Goal: Check status: Check status

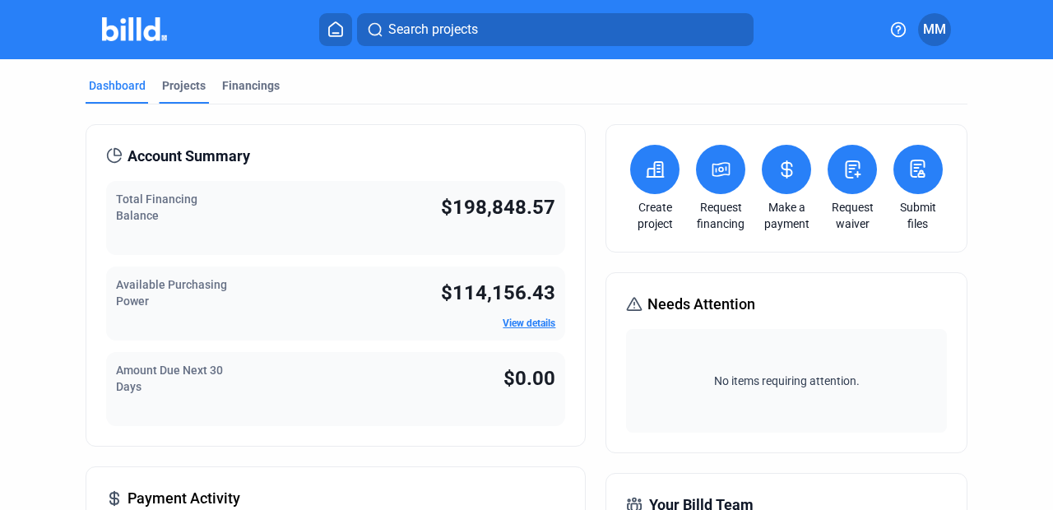
click at [192, 81] on div "Projects" at bounding box center [184, 85] width 44 height 16
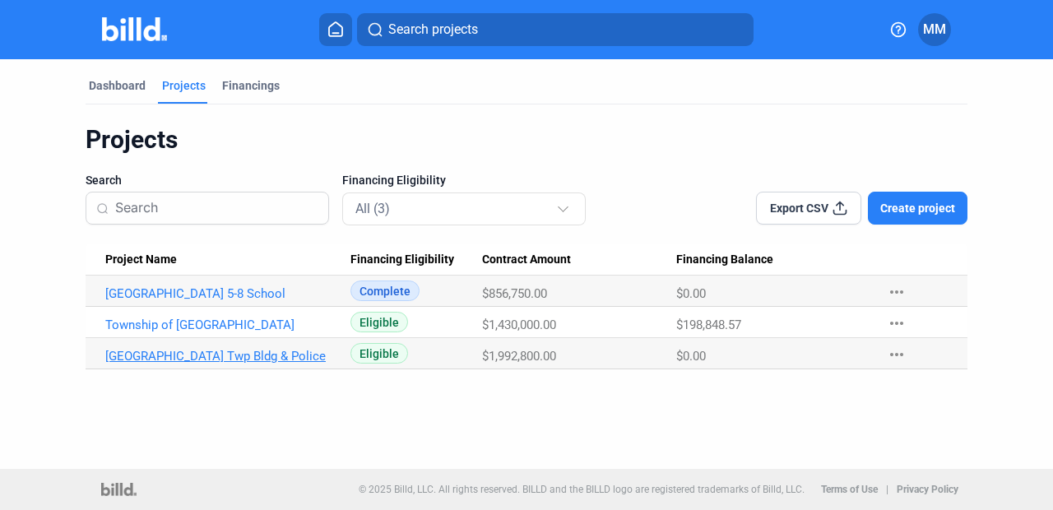
click at [201, 361] on link "[GEOGRAPHIC_DATA] Twp Bldg & Police" at bounding box center [221, 356] width 233 height 15
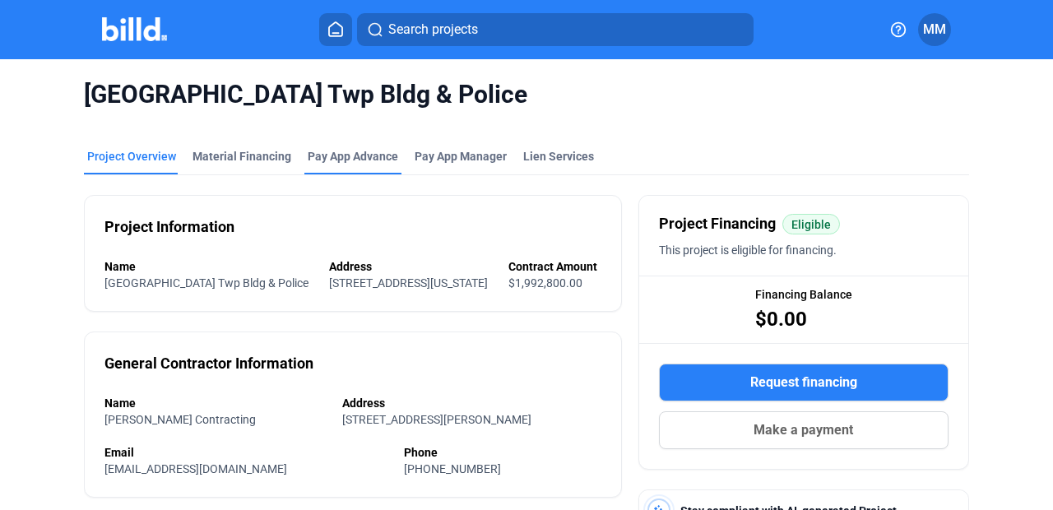
click at [326, 165] on div "Pay App Advance" at bounding box center [353, 161] width 97 height 26
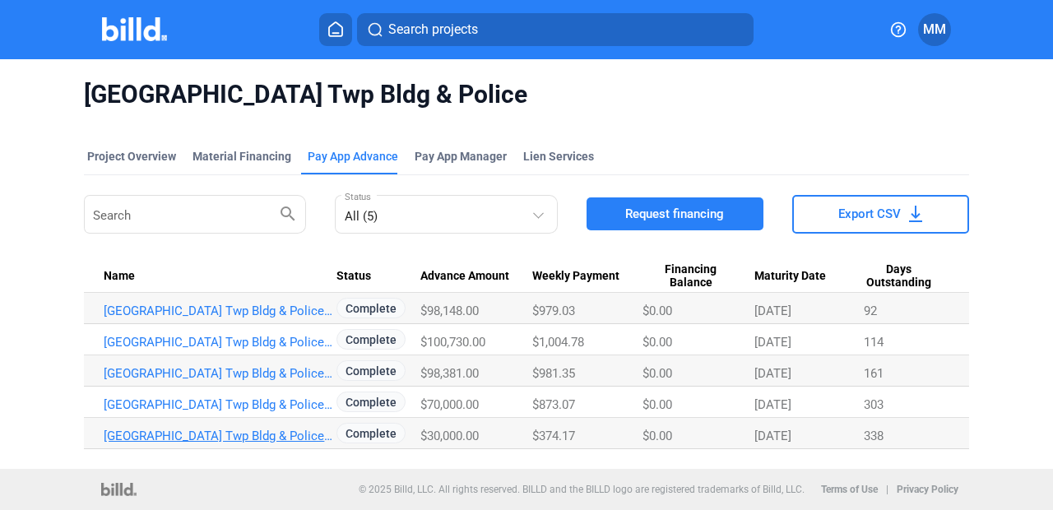
click at [309, 431] on link "[GEOGRAPHIC_DATA] Twp Bldg & Police_PA_SEP" at bounding box center [220, 436] width 233 height 15
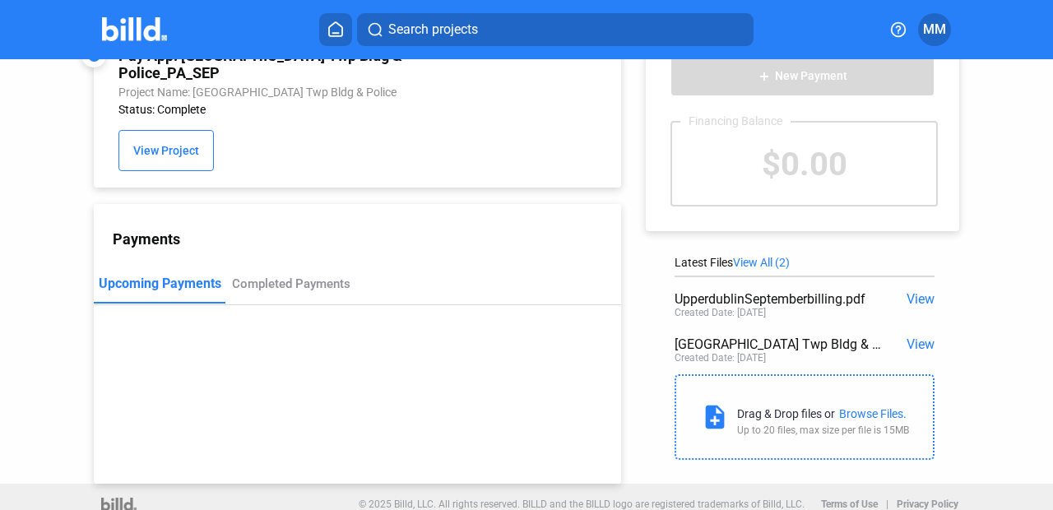
scroll to position [44, 0]
click at [914, 305] on span "View" at bounding box center [921, 300] width 28 height 16
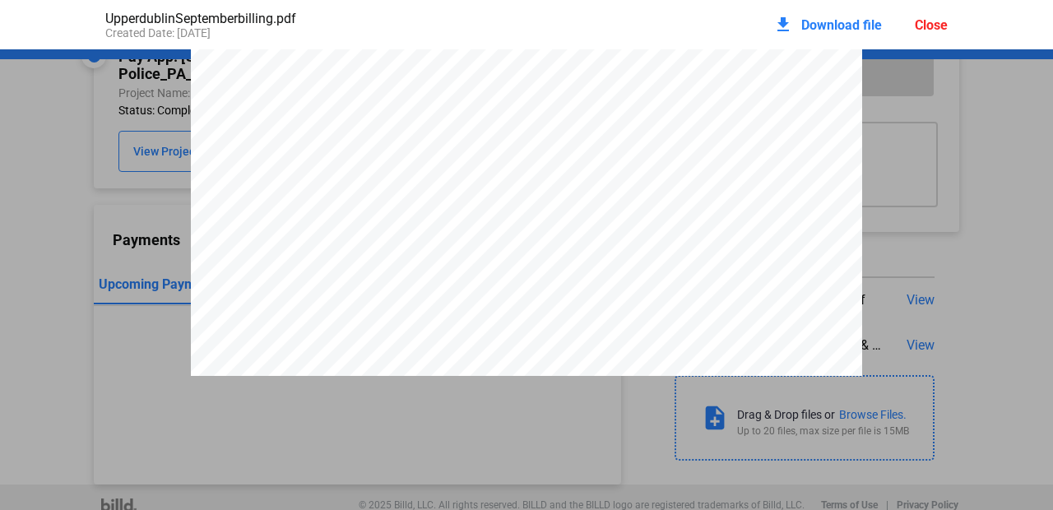
scroll to position [44, 0]
click at [921, 26] on div "Close" at bounding box center [931, 25] width 33 height 16
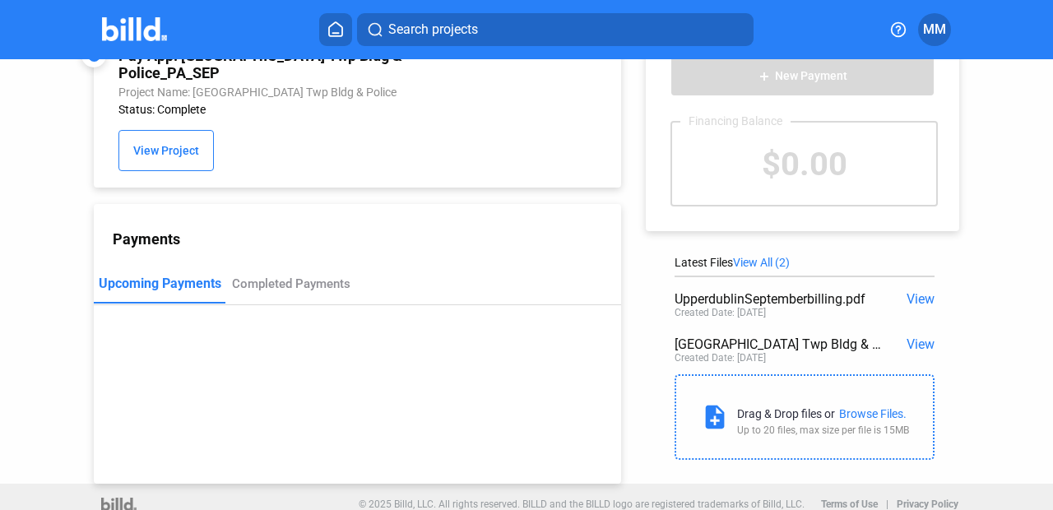
scroll to position [44, 0]
click at [914, 300] on span "View" at bounding box center [921, 300] width 28 height 16
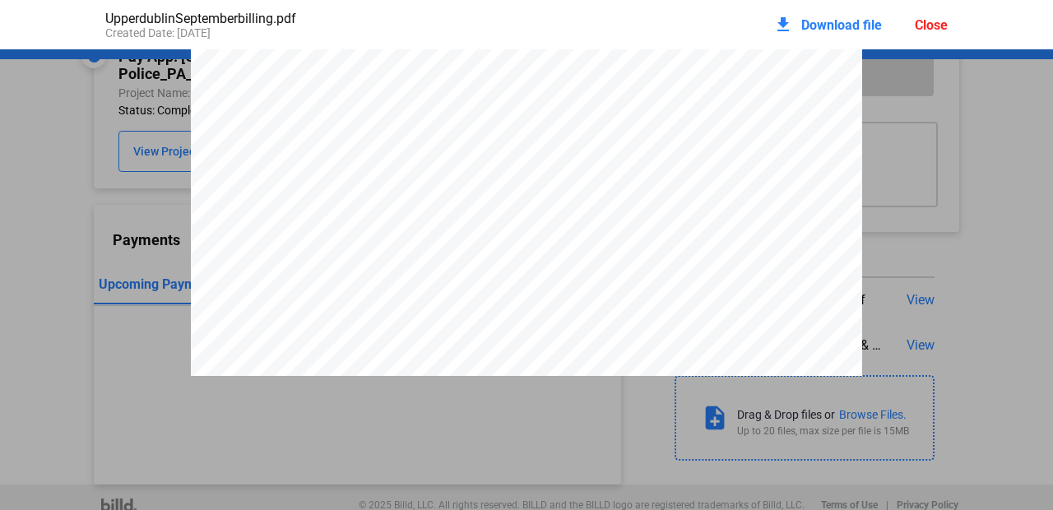
scroll to position [97, 0]
click at [940, 22] on div "Close" at bounding box center [931, 25] width 33 height 16
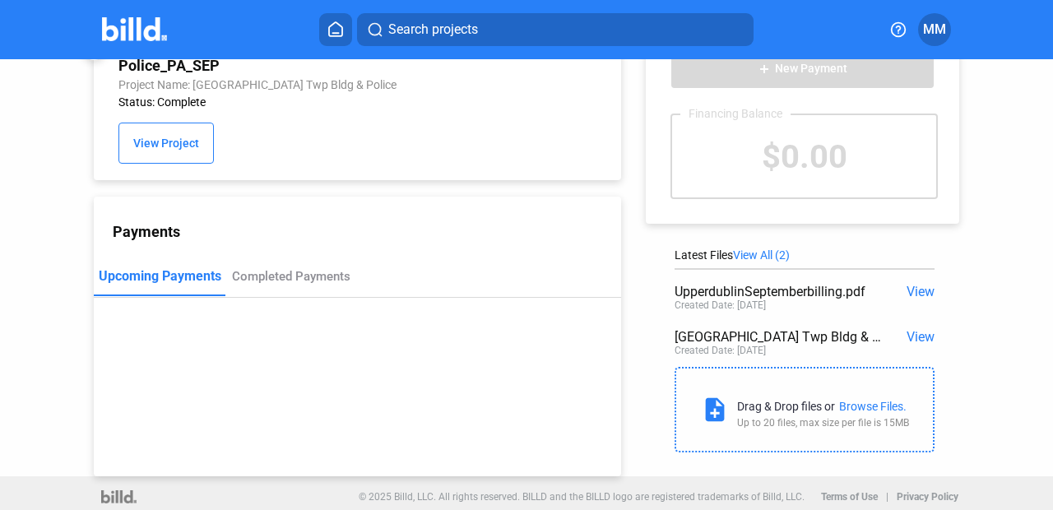
scroll to position [44, 0]
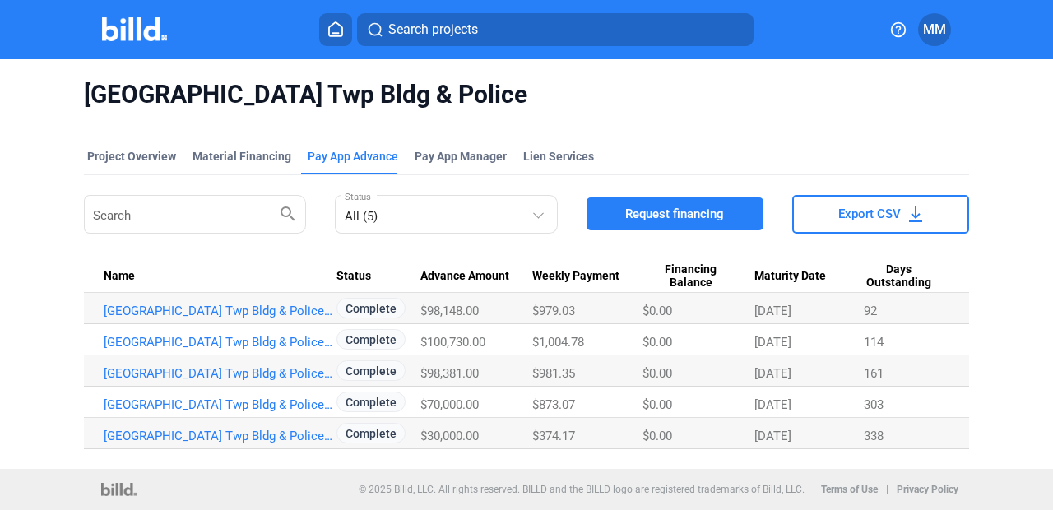
click at [300, 404] on link "[GEOGRAPHIC_DATA] Twp Bldg & Police_PA_OCT" at bounding box center [220, 405] width 233 height 15
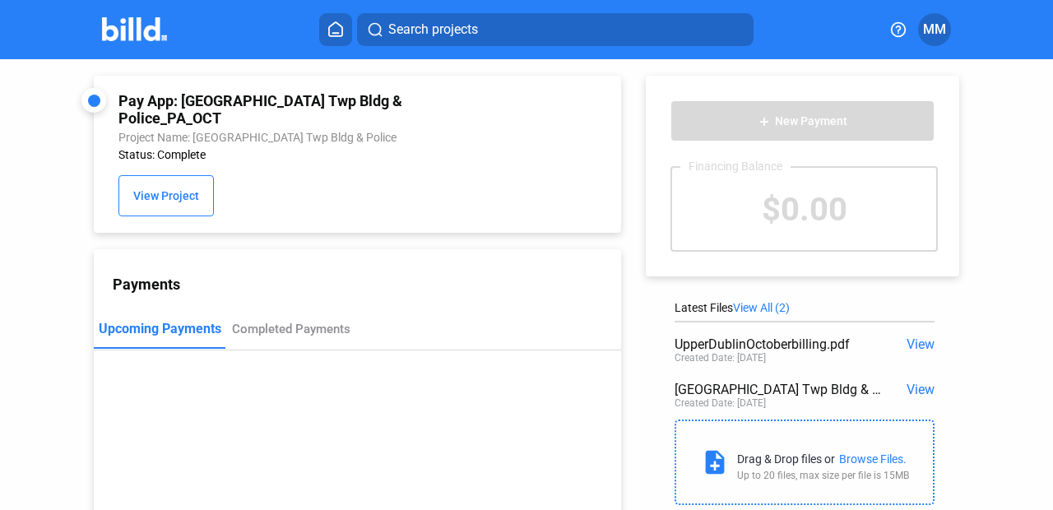
click at [908, 346] on span "View" at bounding box center [921, 345] width 28 height 16
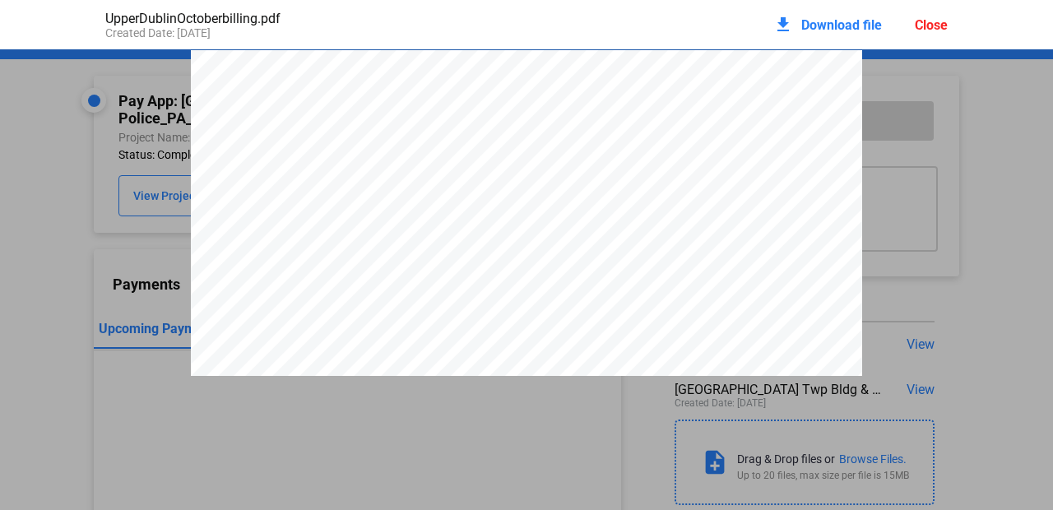
click at [930, 30] on div "Close" at bounding box center [931, 25] width 33 height 16
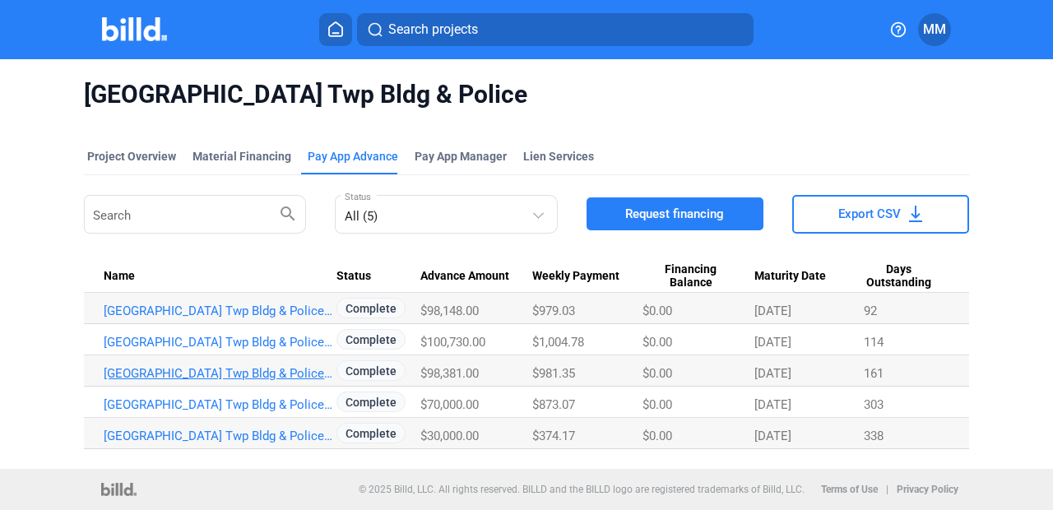
click at [314, 371] on link "[GEOGRAPHIC_DATA] Twp Bldg & Police_PA_MAR" at bounding box center [220, 373] width 233 height 15
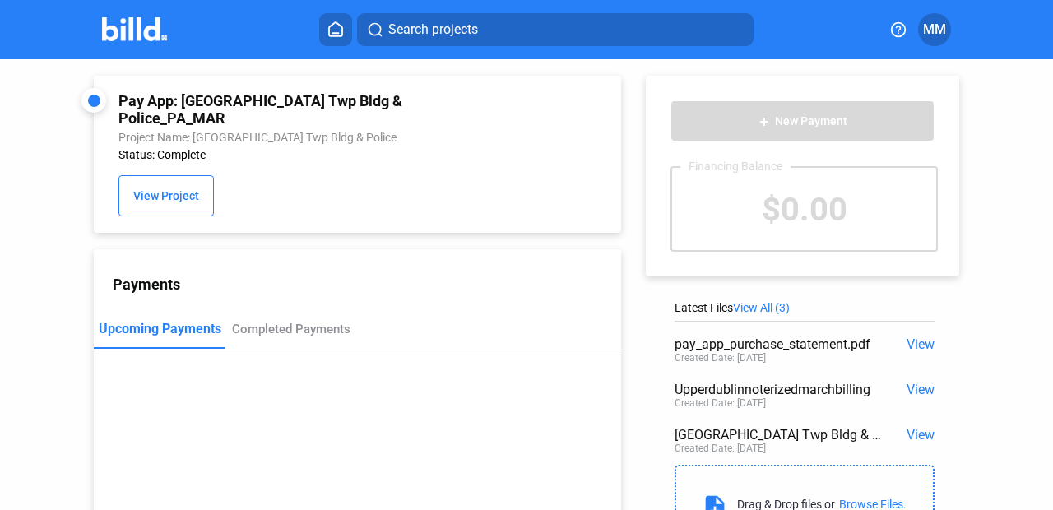
click at [906, 249] on div "$0.00" at bounding box center [804, 209] width 264 height 82
click at [914, 342] on span "View" at bounding box center [921, 345] width 28 height 16
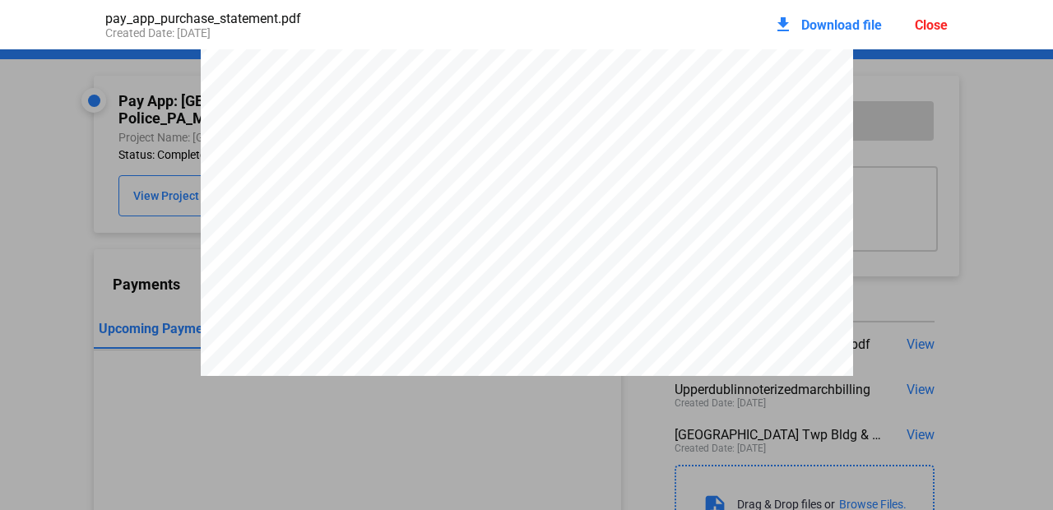
scroll to position [500, 0]
click at [925, 25] on div "Close" at bounding box center [931, 25] width 33 height 16
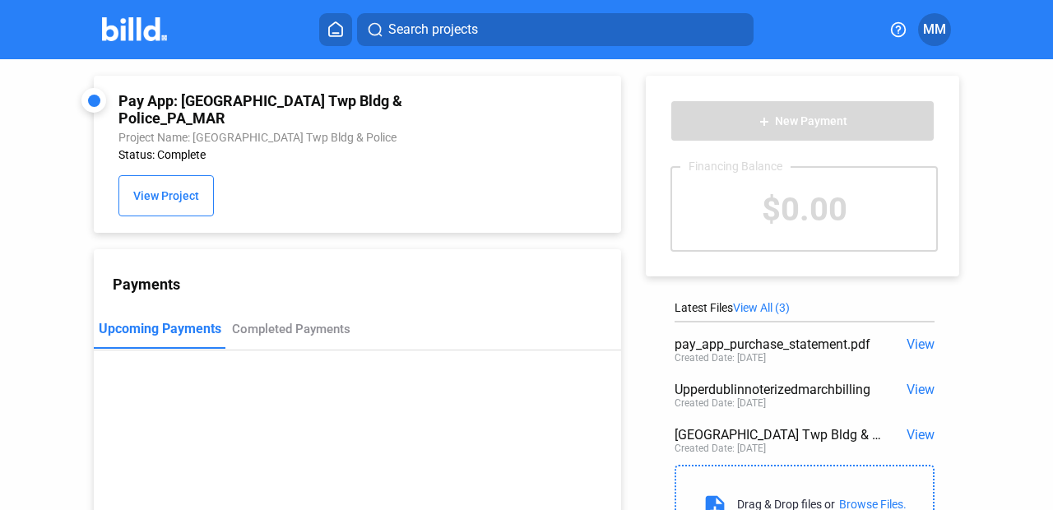
click at [914, 342] on span "View" at bounding box center [921, 345] width 28 height 16
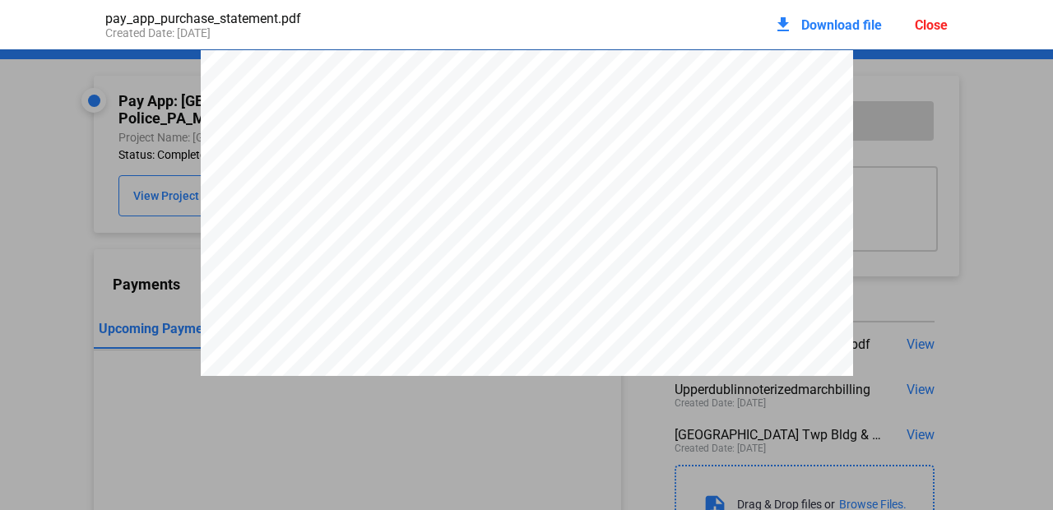
scroll to position [0, 0]
click at [943, 23] on div "Close" at bounding box center [931, 25] width 33 height 16
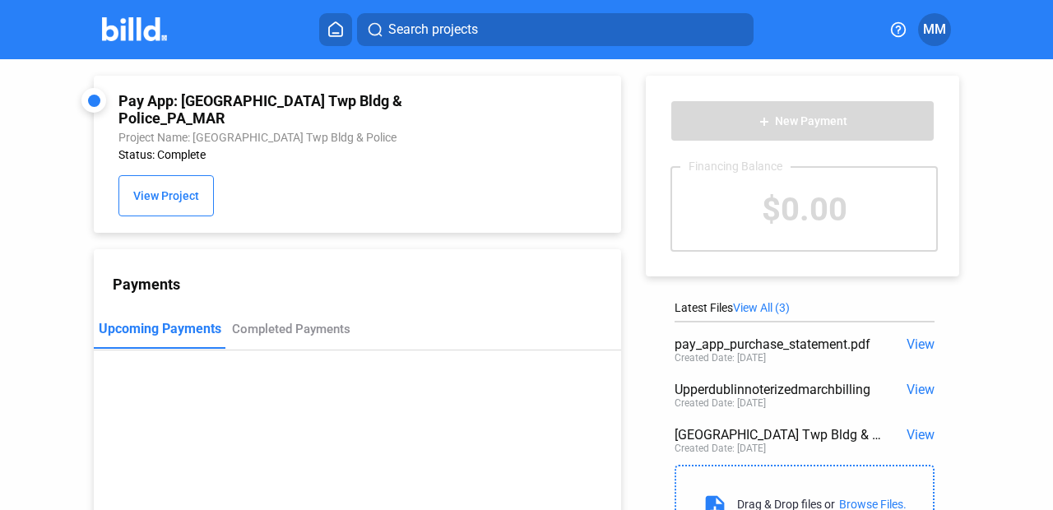
click at [907, 388] on span "View" at bounding box center [921, 390] width 28 height 16
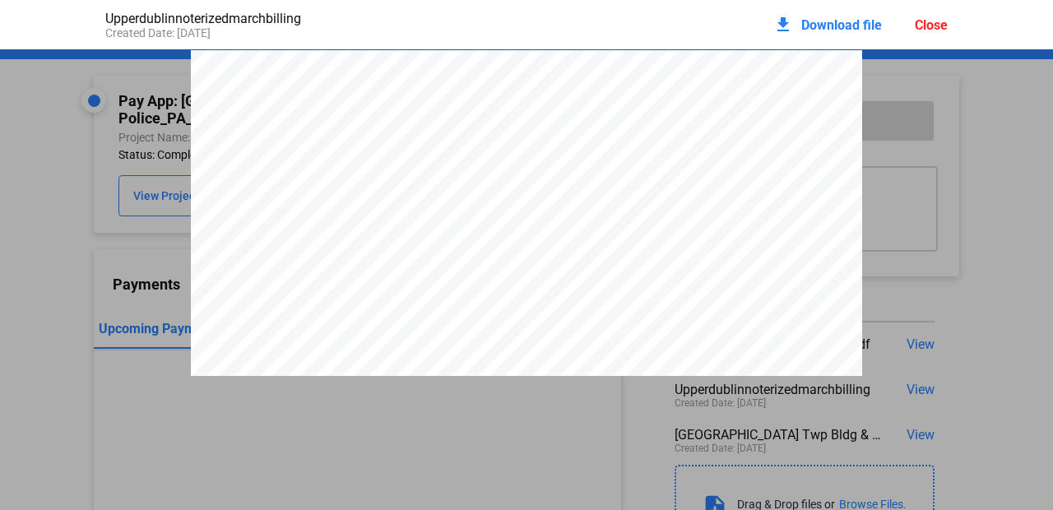
drag, startPoint x: 187, startPoint y: 34, endPoint x: 175, endPoint y: 30, distance: 12.0
click at [175, 30] on div "Created Date: [DATE]" at bounding box center [315, 32] width 421 height 13
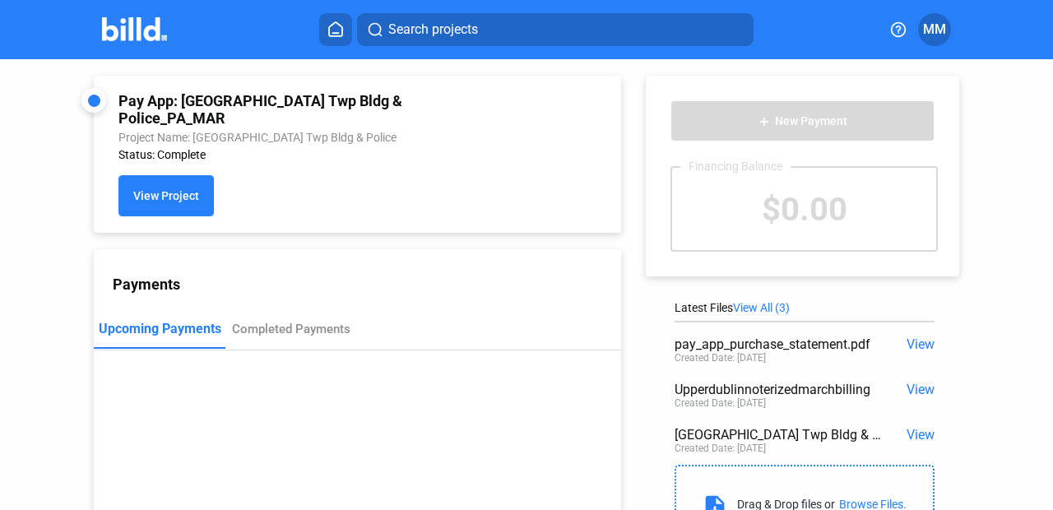
click at [149, 190] on span "View Project" at bounding box center [166, 196] width 66 height 13
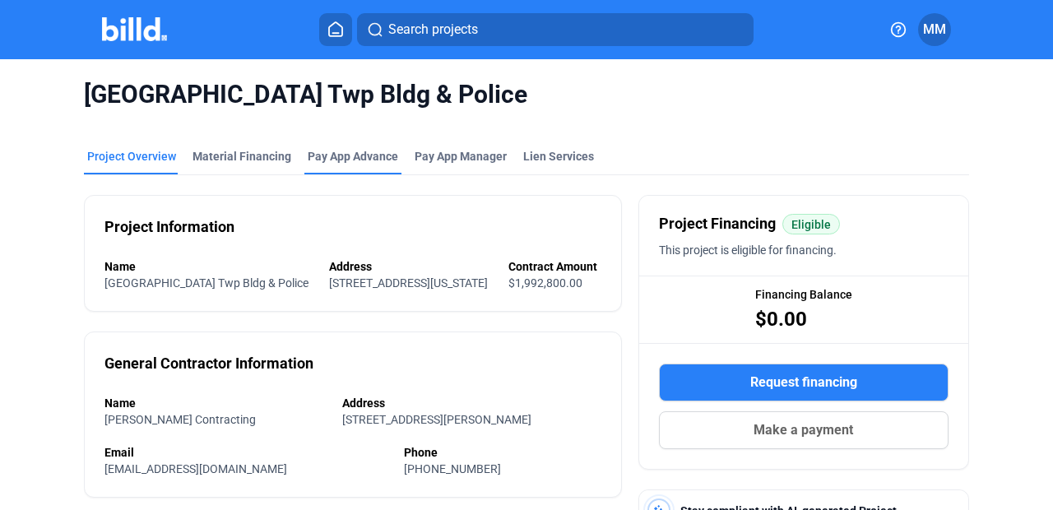
click at [328, 160] on div "Pay App Advance" at bounding box center [353, 156] width 91 height 16
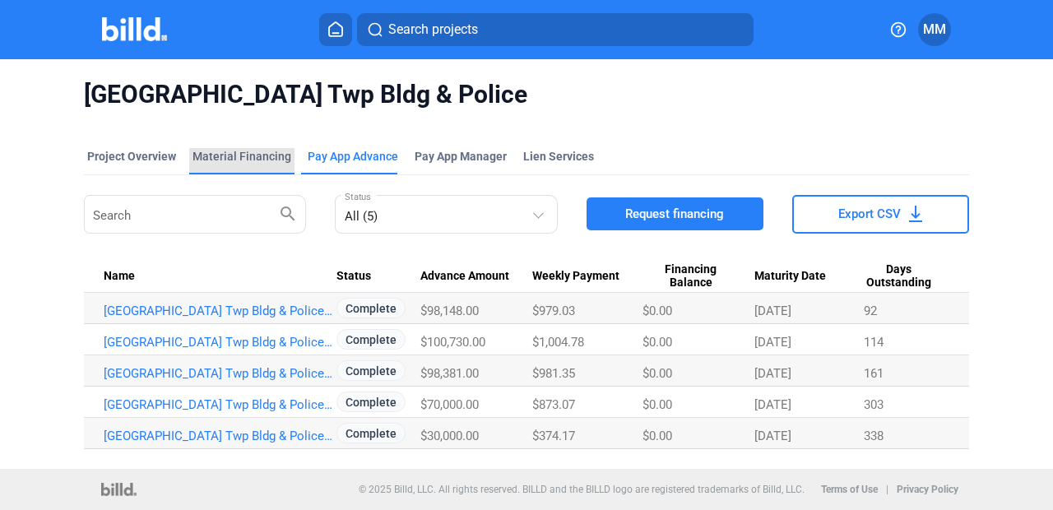
click at [266, 151] on div "Material Financing" at bounding box center [242, 156] width 99 height 16
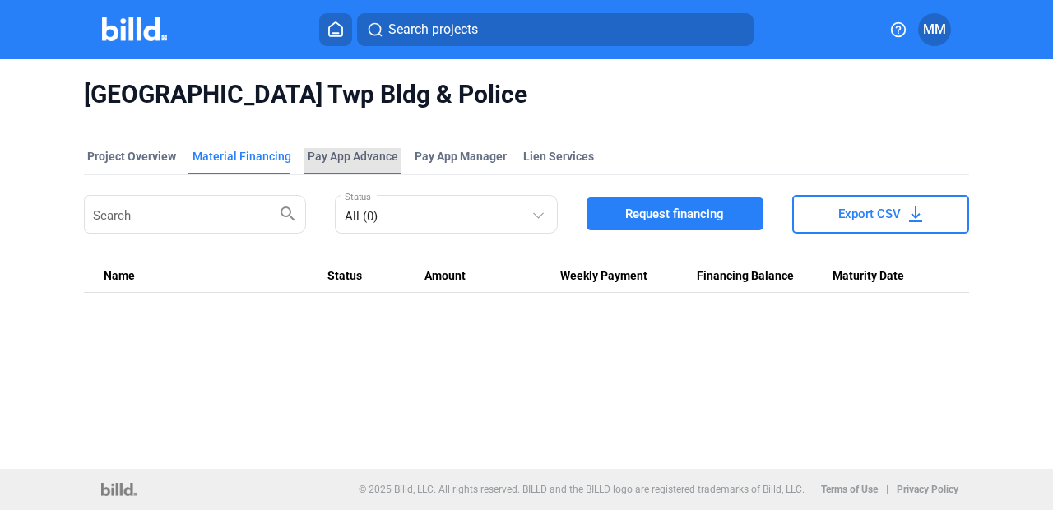
click at [326, 168] on div "Pay App Advance" at bounding box center [353, 161] width 97 height 26
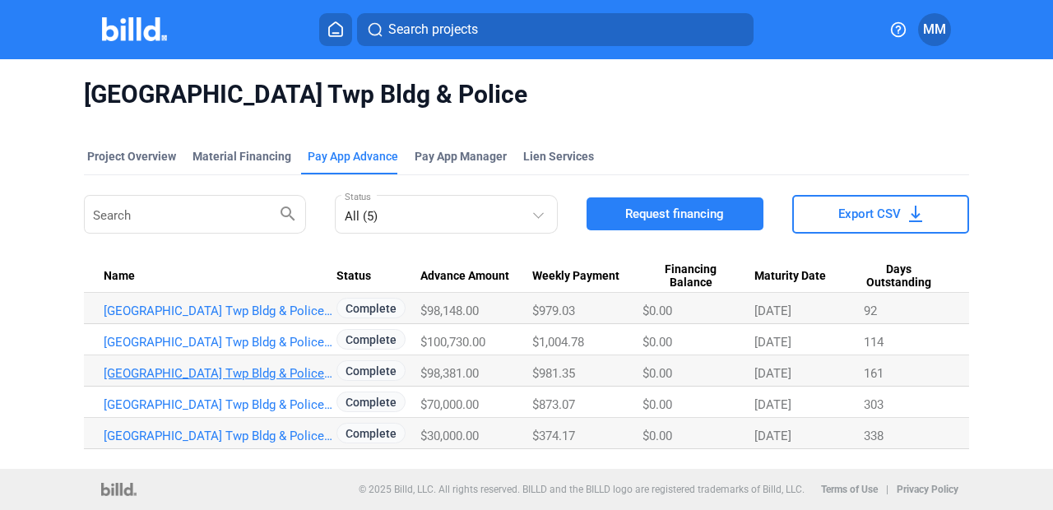
click at [304, 375] on link "[GEOGRAPHIC_DATA] Twp Bldg & Police_PA_MAR" at bounding box center [220, 373] width 233 height 15
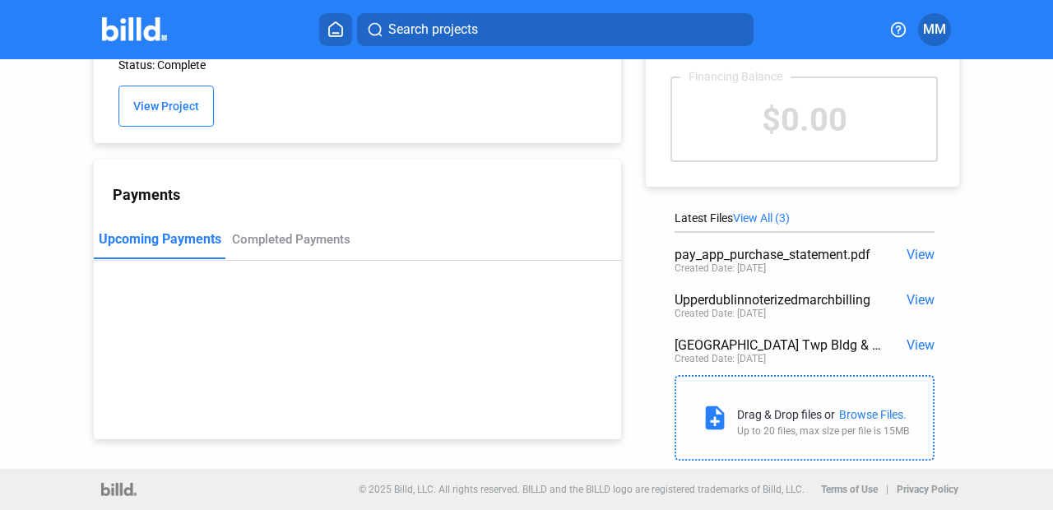
scroll to position [90, 0]
click at [269, 232] on div "Completed Payments" at bounding box center [291, 239] width 119 height 15
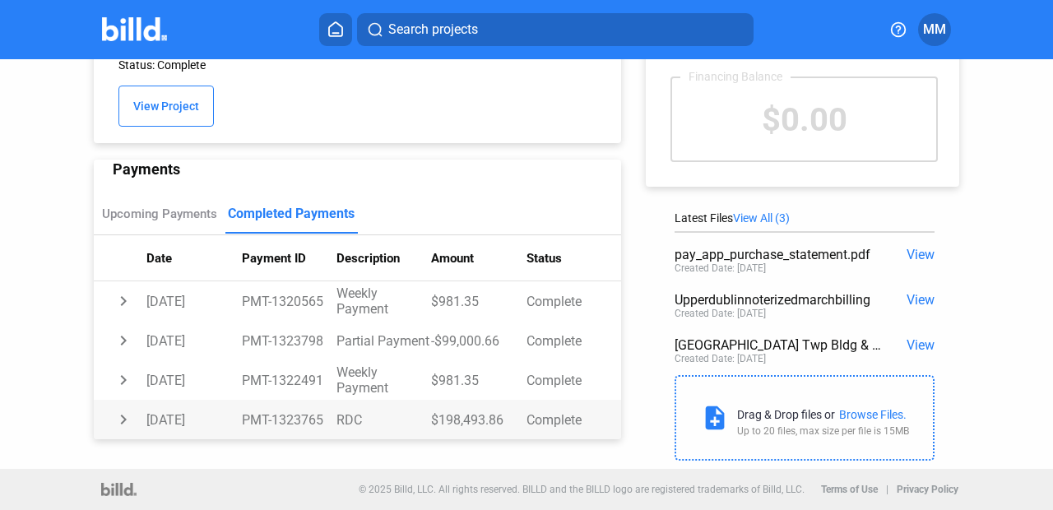
scroll to position [26, 0]
click at [179, 207] on div "Upcoming Payments" at bounding box center [159, 214] width 115 height 15
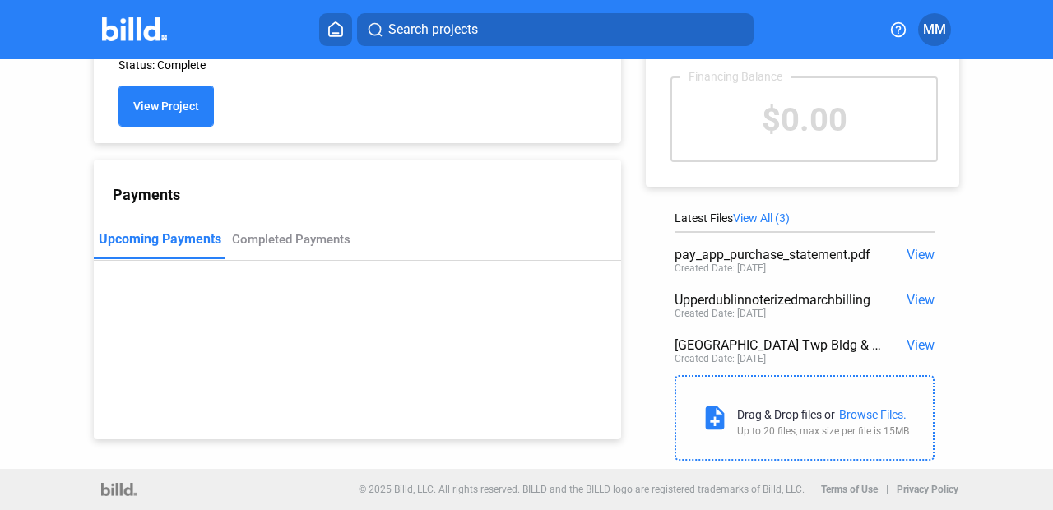
click at [153, 86] on button "View Project" at bounding box center [166, 106] width 95 height 41
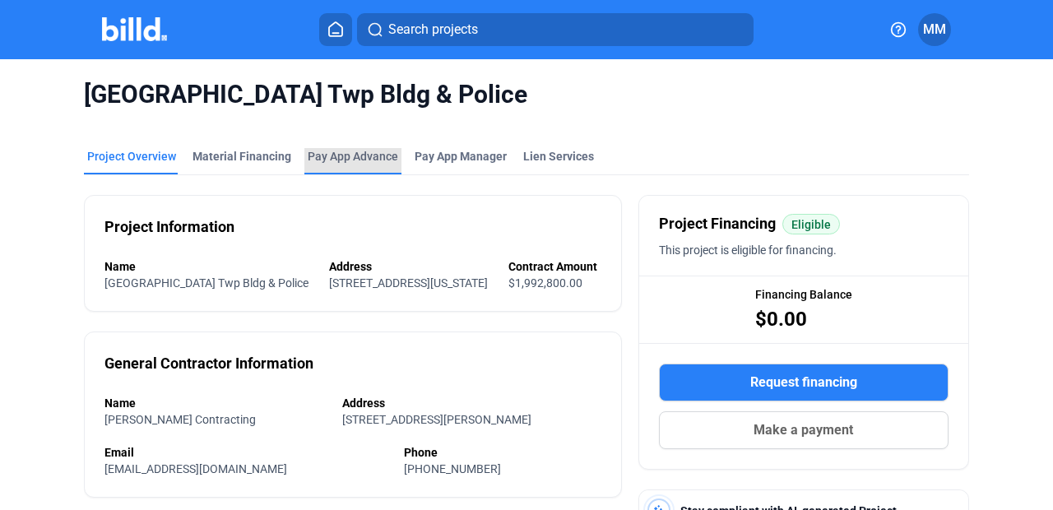
click at [351, 151] on div "Pay App Advance" at bounding box center [353, 156] width 91 height 16
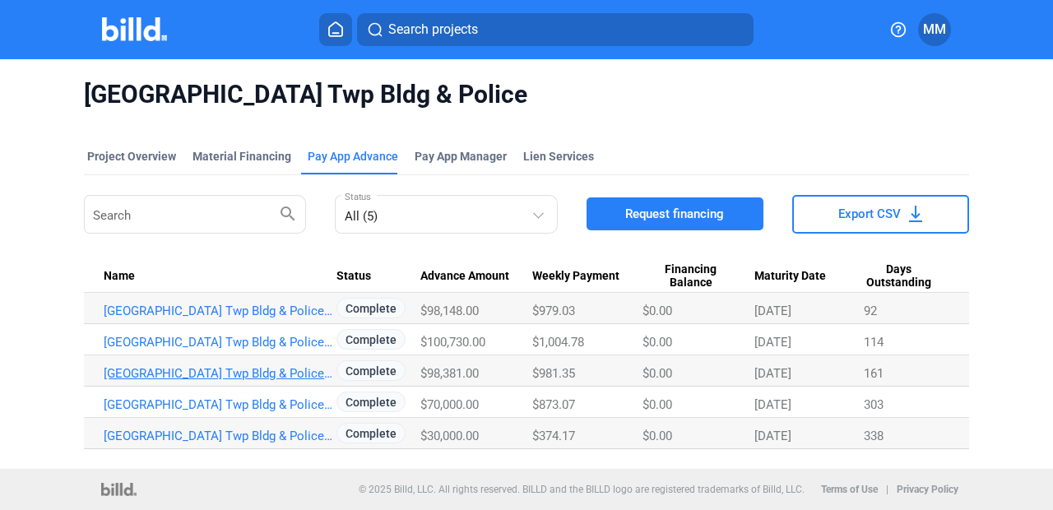
click at [304, 375] on link "[GEOGRAPHIC_DATA] Twp Bldg & Police_PA_MAR" at bounding box center [220, 373] width 233 height 15
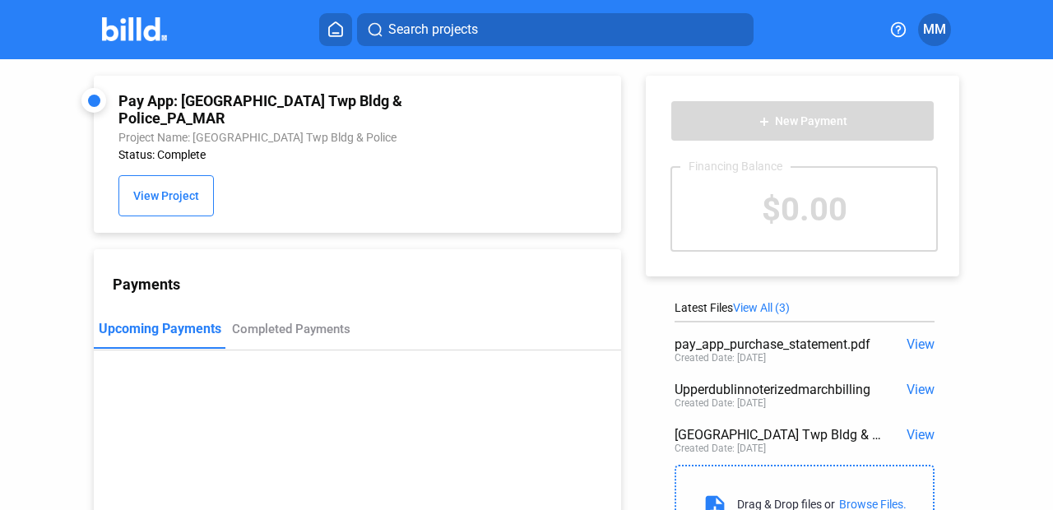
click at [911, 384] on span "View" at bounding box center [921, 390] width 28 height 16
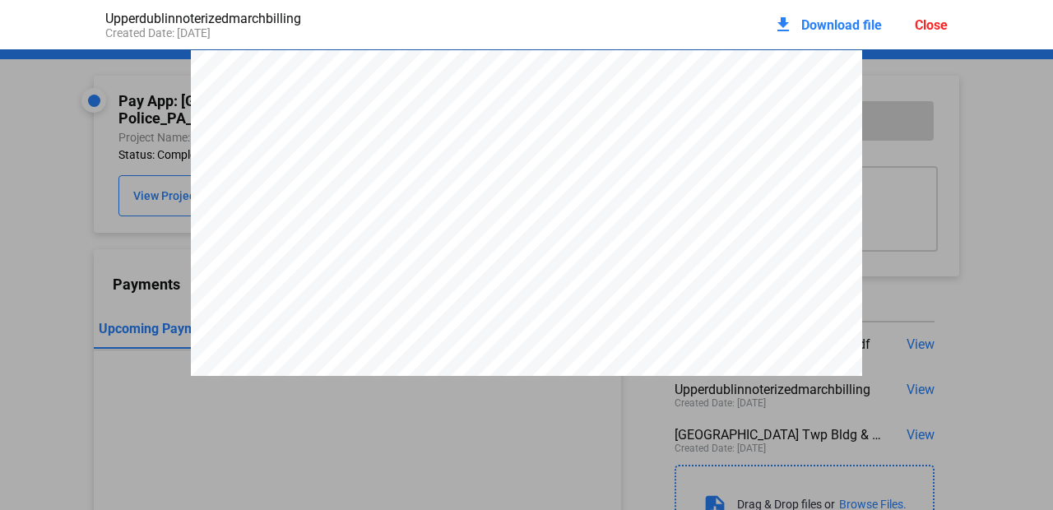
click at [932, 29] on div "Close" at bounding box center [931, 25] width 33 height 16
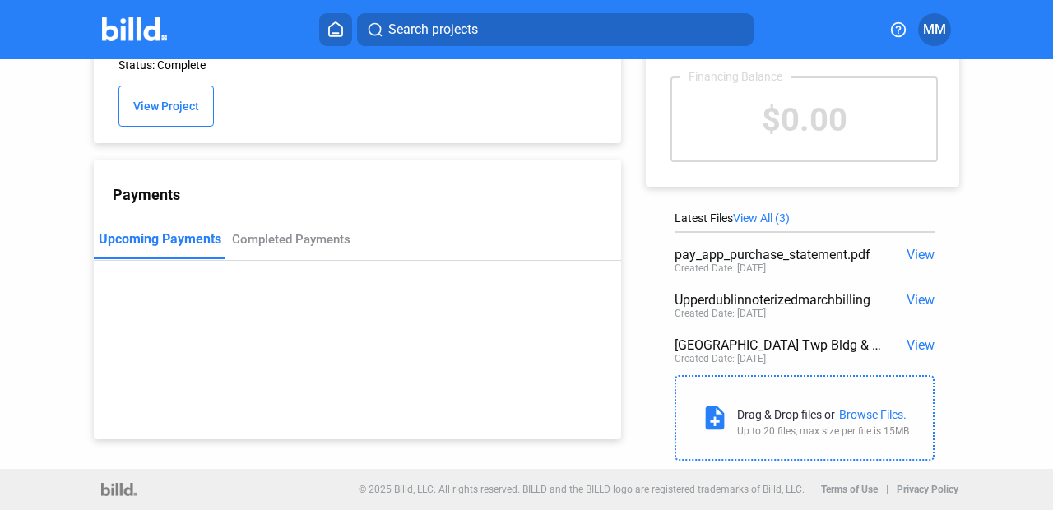
scroll to position [90, 0]
click at [295, 232] on div "Completed Payments" at bounding box center [291, 239] width 119 height 15
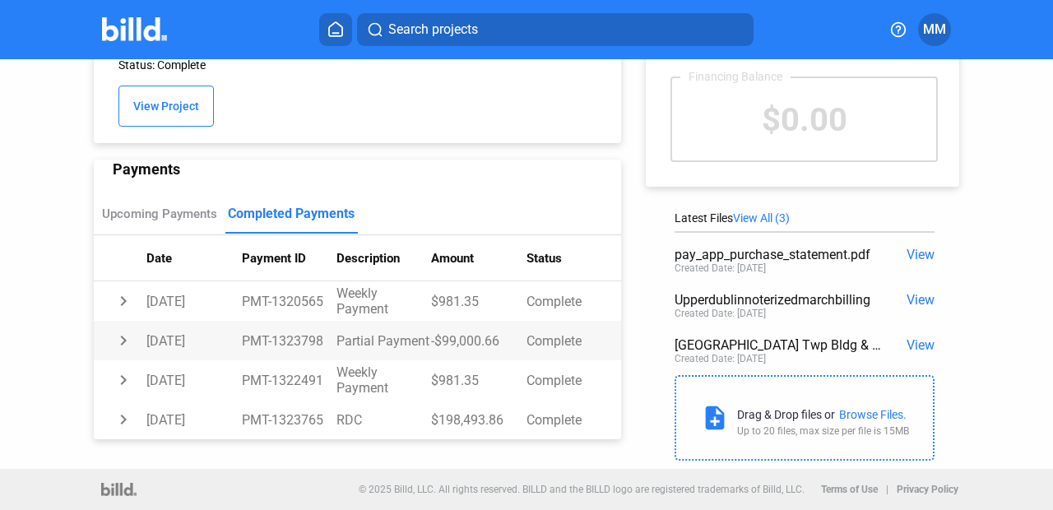
scroll to position [26, 0]
click at [907, 297] on span "View" at bounding box center [921, 300] width 28 height 16
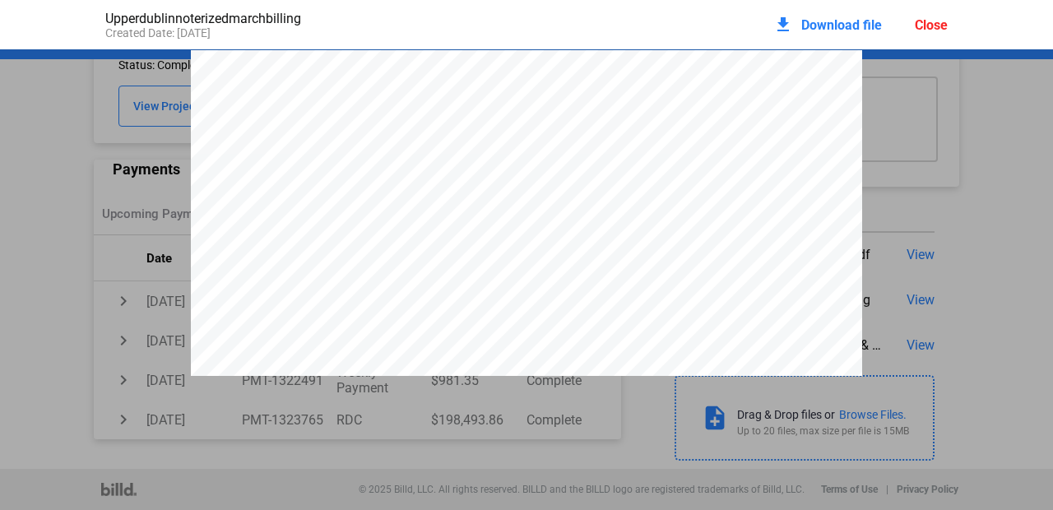
scroll to position [0, 0]
click at [941, 23] on div "Close" at bounding box center [931, 25] width 33 height 16
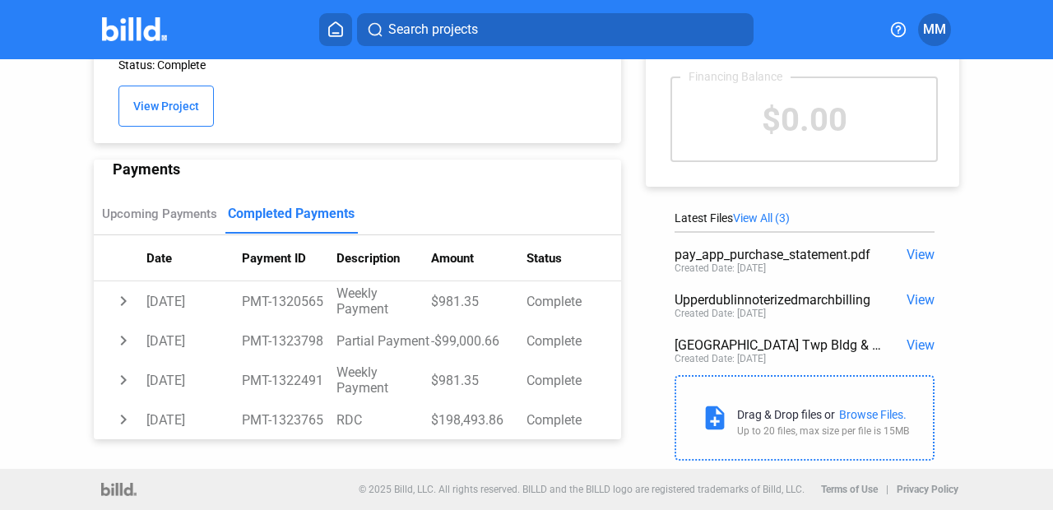
click at [919, 346] on span "View" at bounding box center [921, 345] width 28 height 16
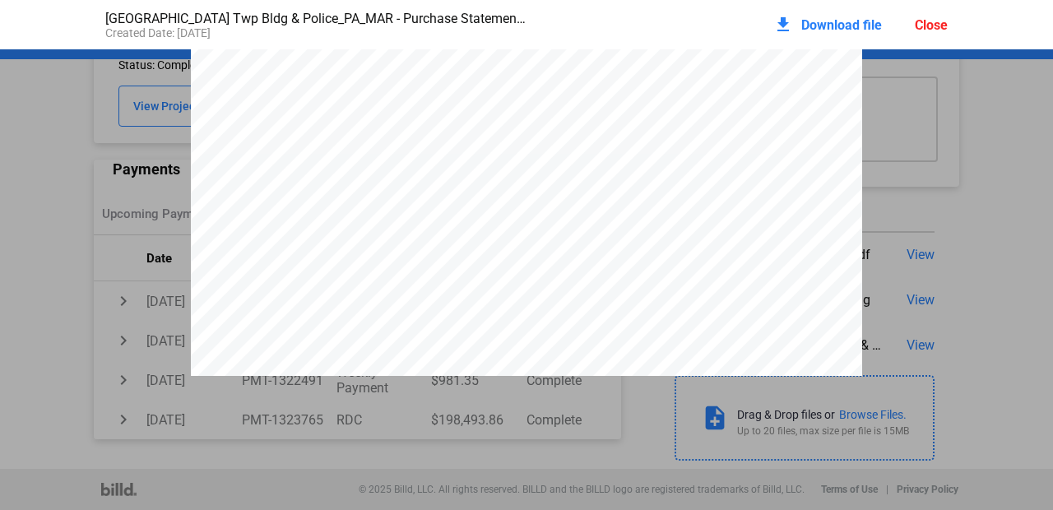
scroll to position [518, 0]
drag, startPoint x: 517, startPoint y: 126, endPoint x: 463, endPoint y: 128, distance: 54.3
click at [468, 128] on span "$95,429.57" at bounding box center [494, 121] width 54 height 12
drag, startPoint x: 518, startPoint y: 128, endPoint x: 466, endPoint y: 129, distance: 51.9
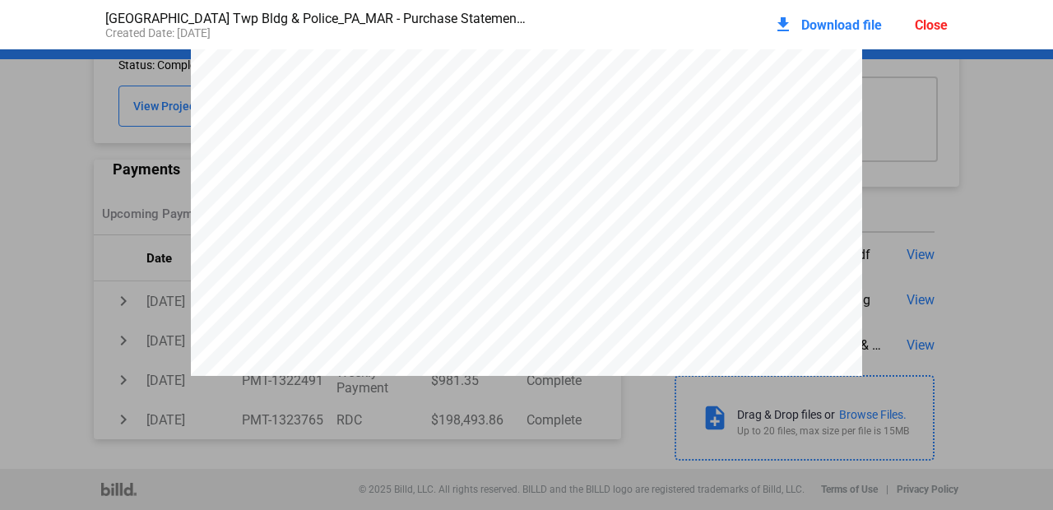
click at [467, 128] on span "$95,429.57" at bounding box center [494, 121] width 54 height 12
click at [937, 24] on div "Close" at bounding box center [931, 25] width 33 height 16
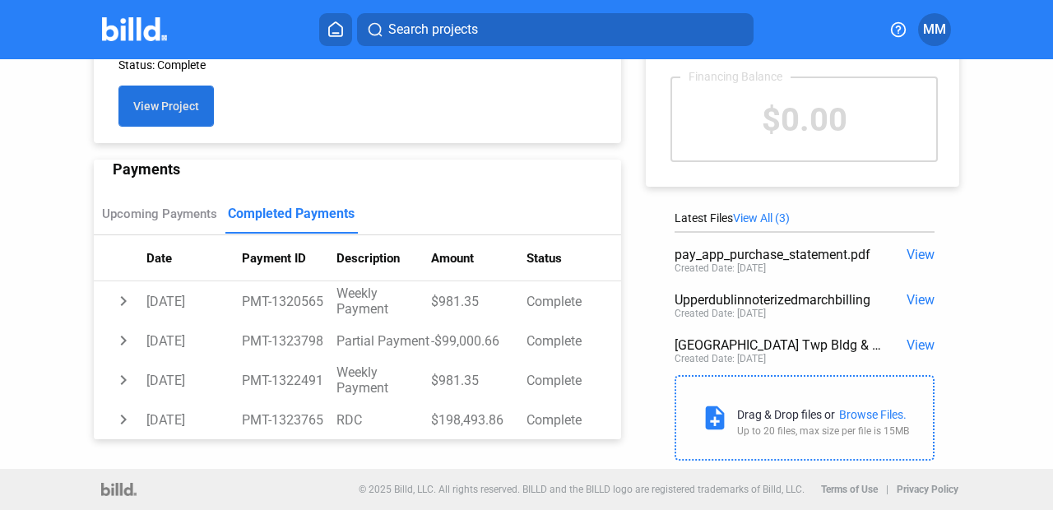
click at [133, 99] on button "View Project" at bounding box center [166, 106] width 95 height 41
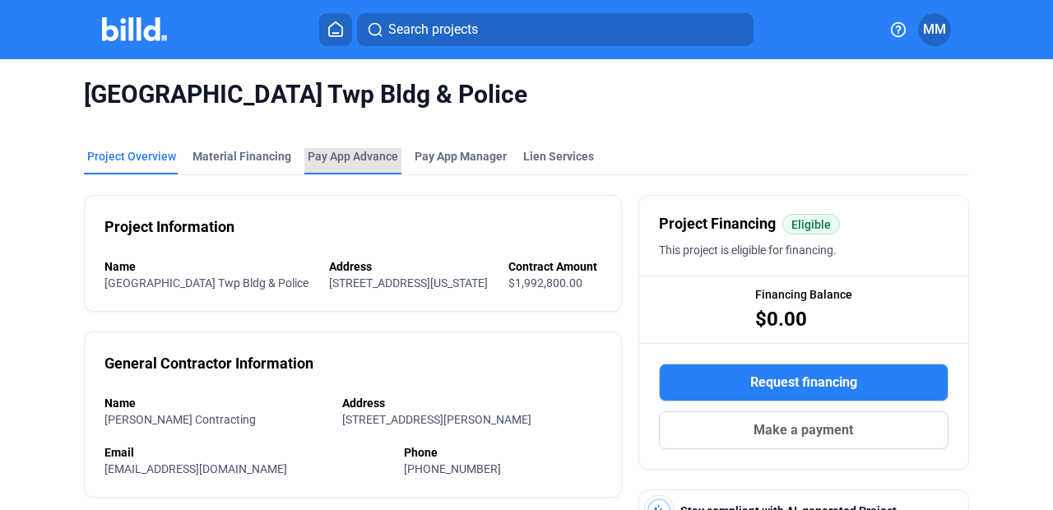
click at [333, 156] on div "Pay App Advance" at bounding box center [353, 156] width 91 height 16
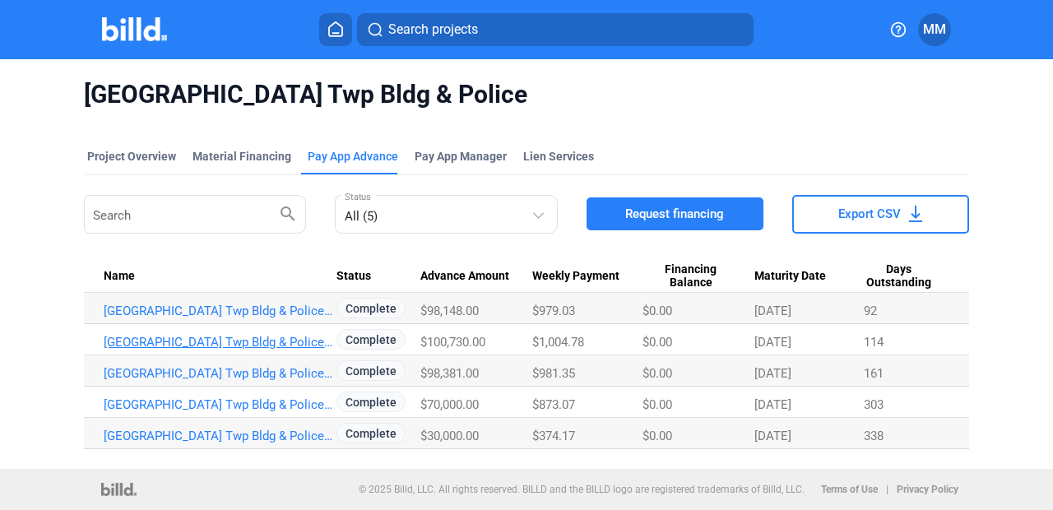
click at [276, 338] on link "[GEOGRAPHIC_DATA] Twp Bldg & Police_PA_APR" at bounding box center [220, 342] width 233 height 15
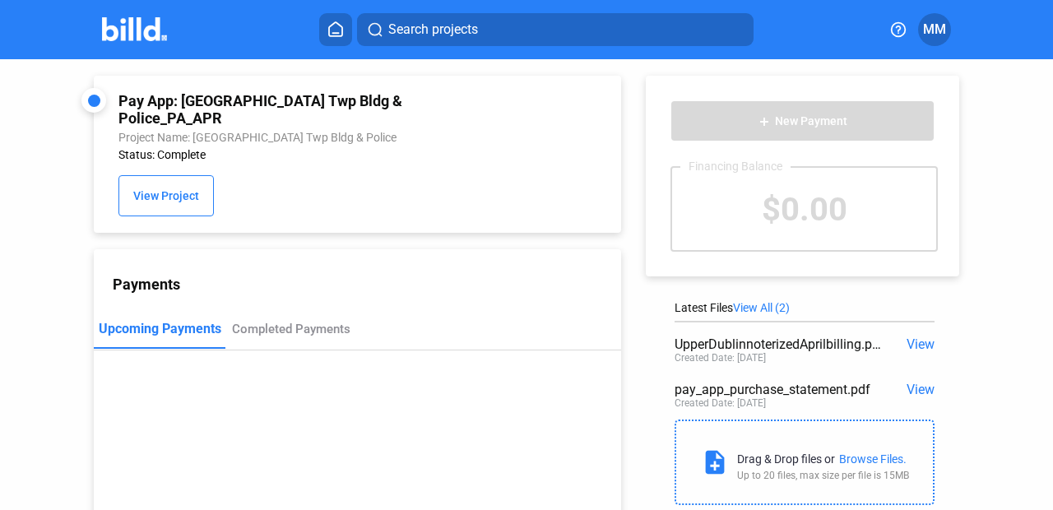
click at [917, 391] on span "View" at bounding box center [921, 390] width 28 height 16
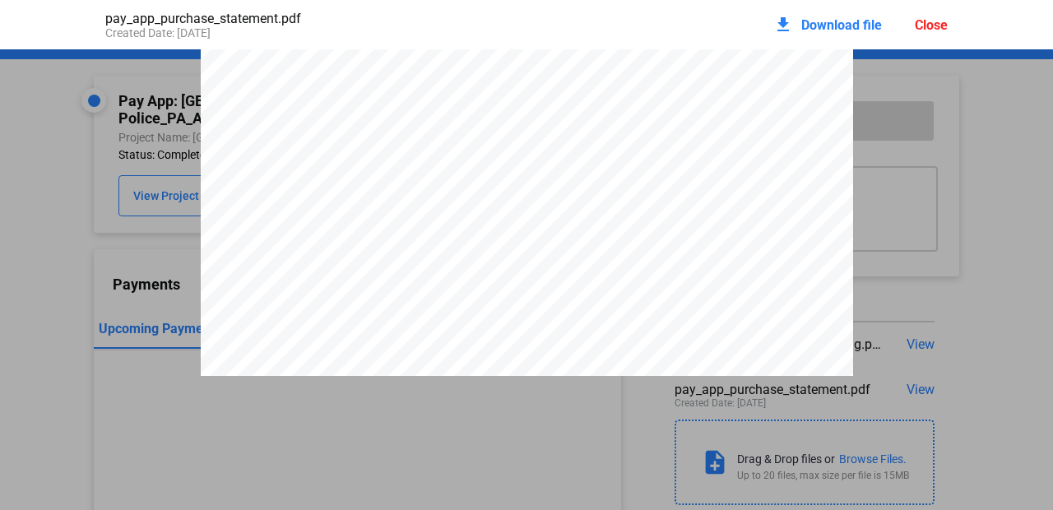
scroll to position [305, 0]
click at [902, 36] on div "download Download file Close" at bounding box center [861, 25] width 174 height 36
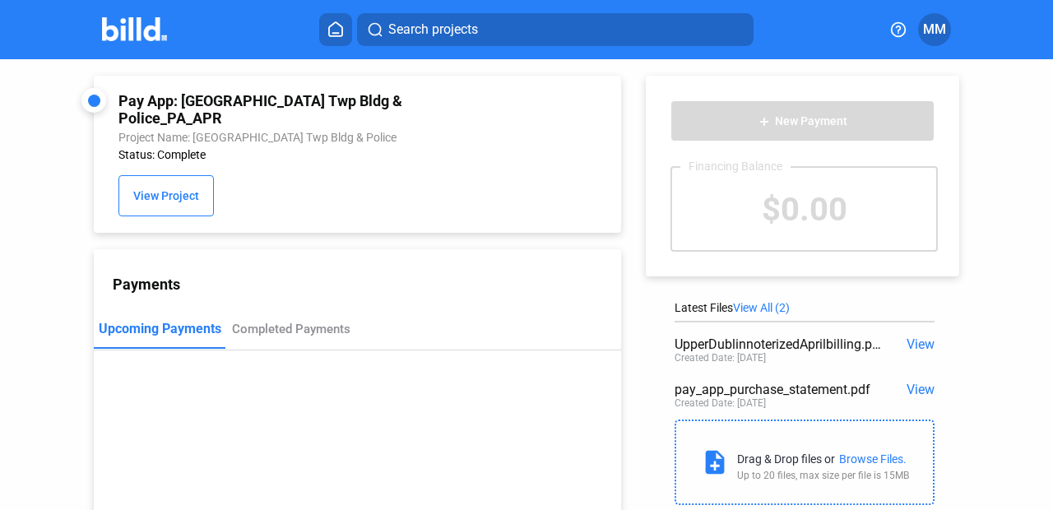
click at [922, 30] on button "MM" at bounding box center [934, 29] width 33 height 33
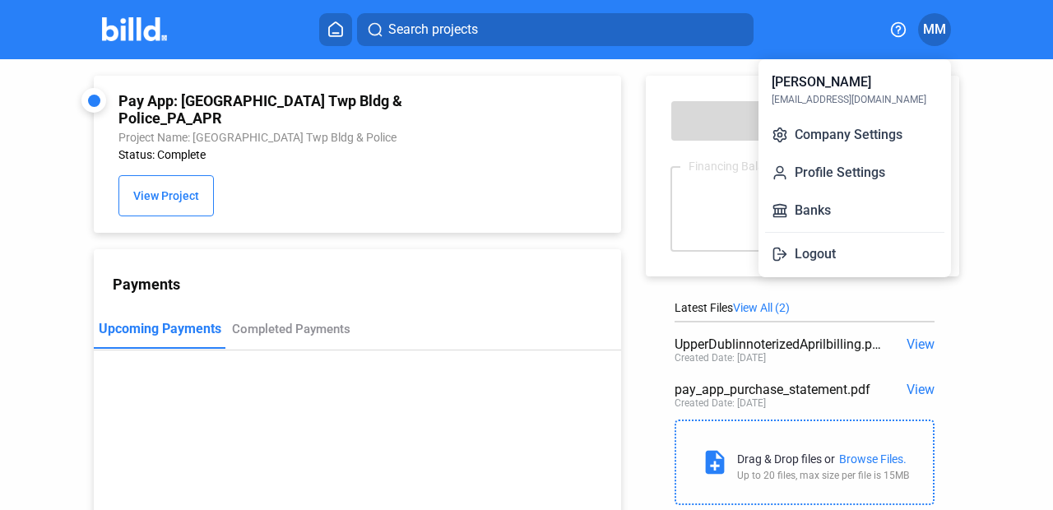
click at [782, 35] on div at bounding box center [526, 255] width 1053 height 510
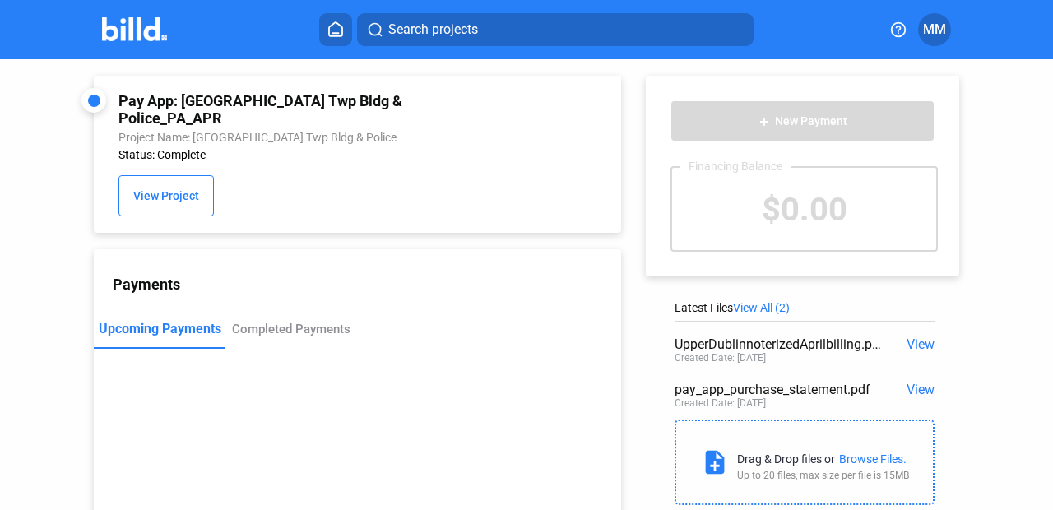
click at [915, 345] on span "View" at bounding box center [921, 345] width 28 height 16
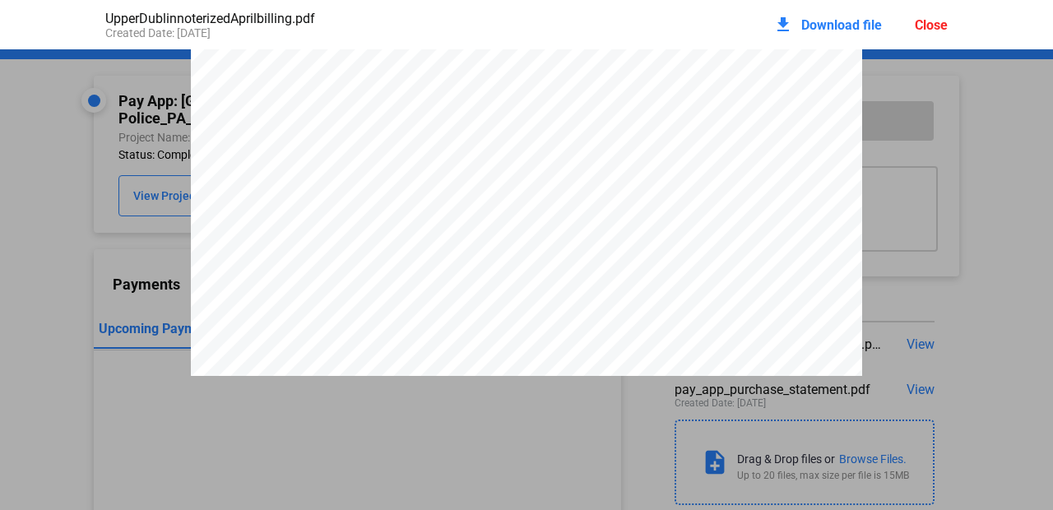
scroll to position [41, 0]
click at [932, 27] on div "Close" at bounding box center [931, 25] width 33 height 16
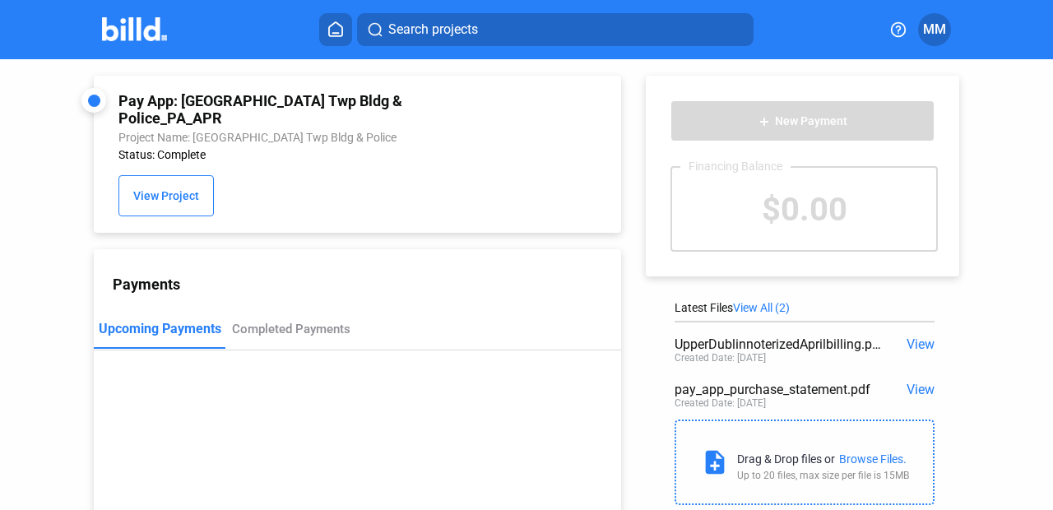
click at [911, 346] on span "View" at bounding box center [921, 345] width 28 height 16
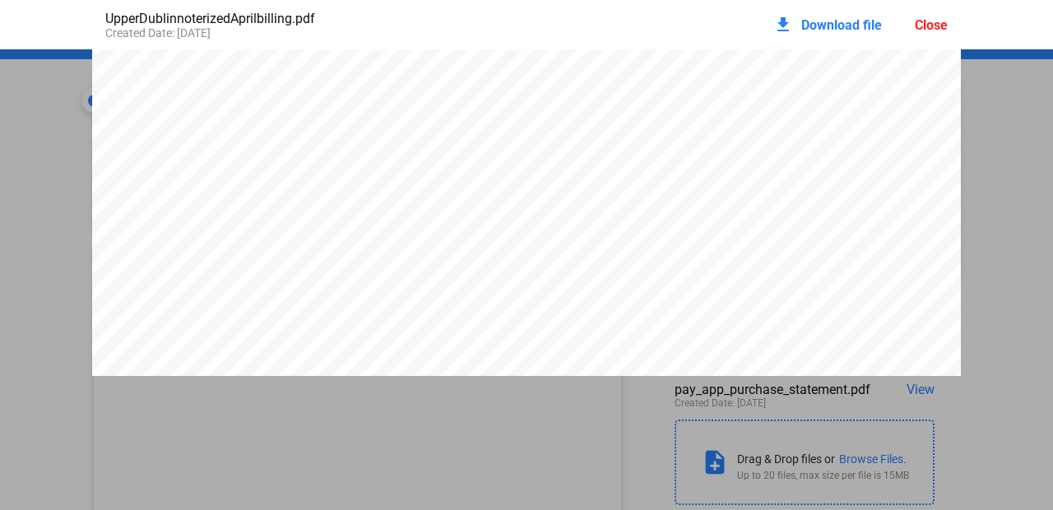
scroll to position [1919, 0]
click at [936, 30] on div "Close" at bounding box center [931, 25] width 33 height 16
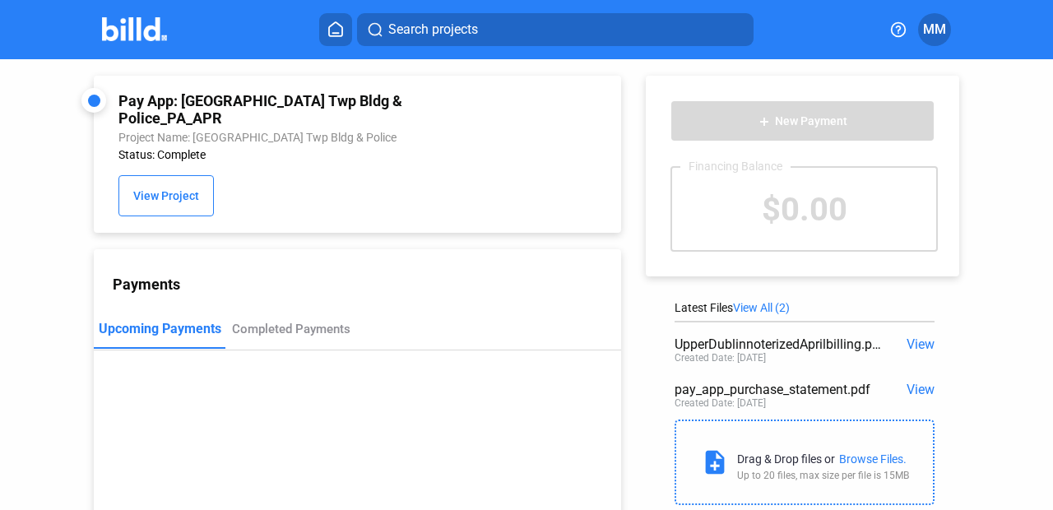
click at [911, 389] on span "View" at bounding box center [921, 390] width 28 height 16
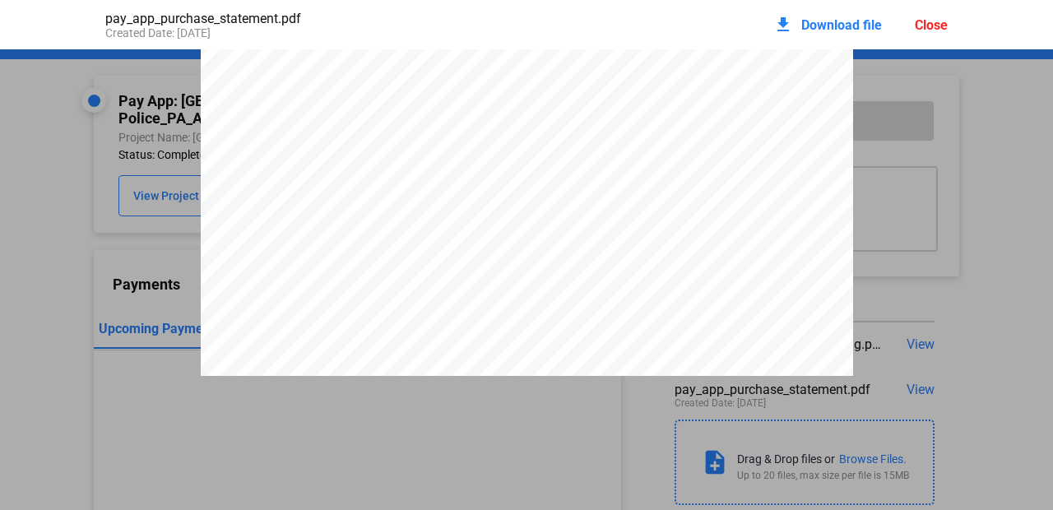
scroll to position [449, 0]
drag, startPoint x: 499, startPoint y: 235, endPoint x: 453, endPoint y: 236, distance: 46.1
click at [453, 233] on span "$97,708.10" at bounding box center [476, 227] width 55 height 12
click at [941, 23] on div "Close" at bounding box center [931, 25] width 33 height 16
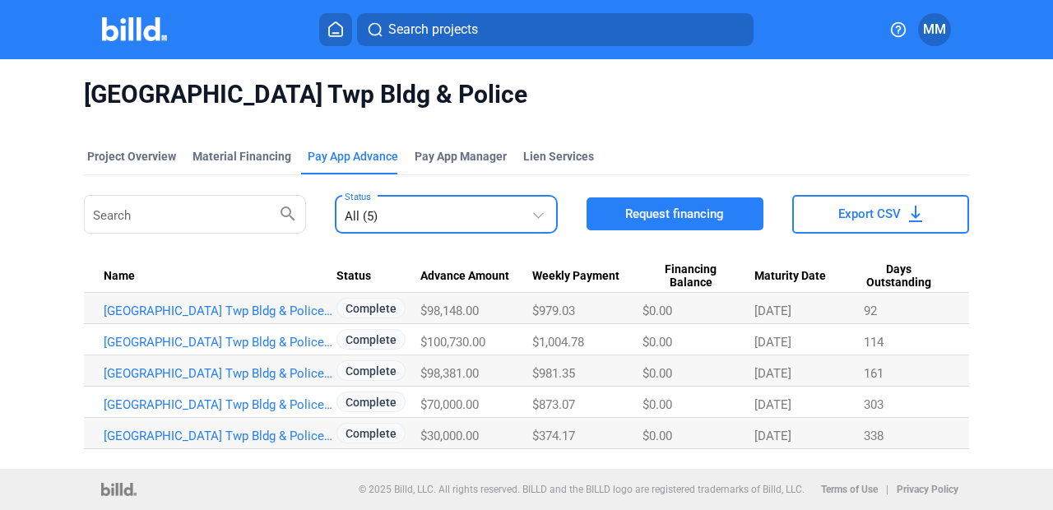
click at [541, 212] on div at bounding box center [538, 212] width 11 height 11
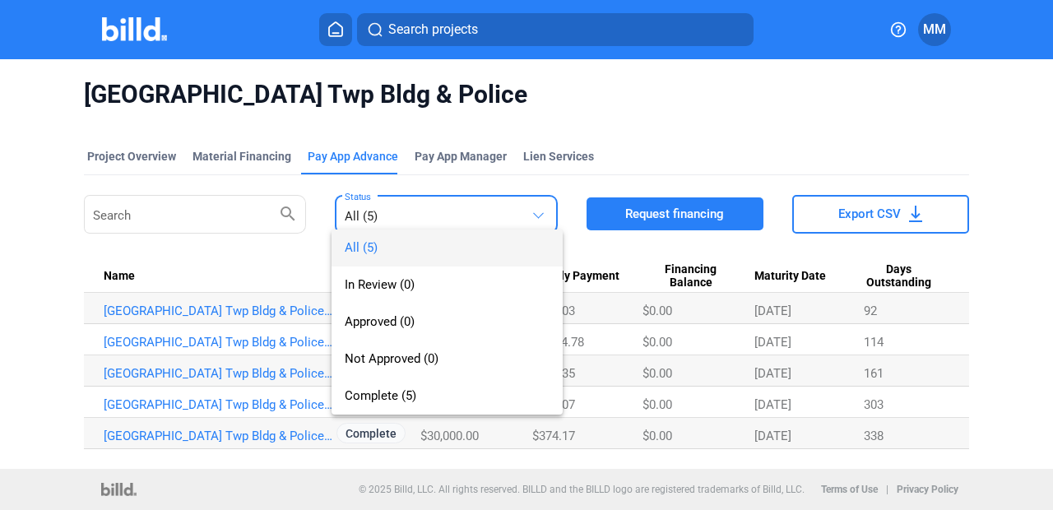
click at [528, 113] on div at bounding box center [526, 255] width 1053 height 510
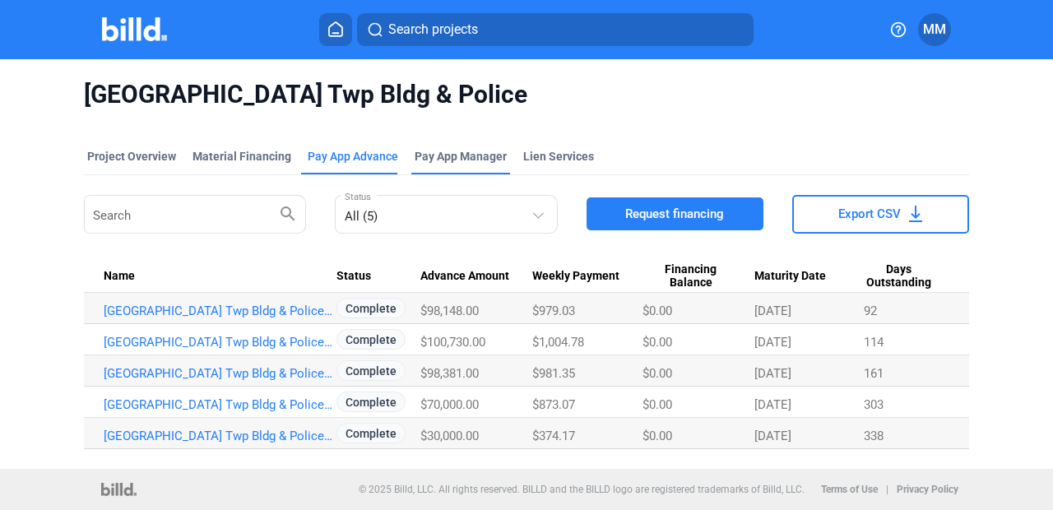
click at [453, 159] on span "Pay App Manager" at bounding box center [461, 156] width 92 height 16
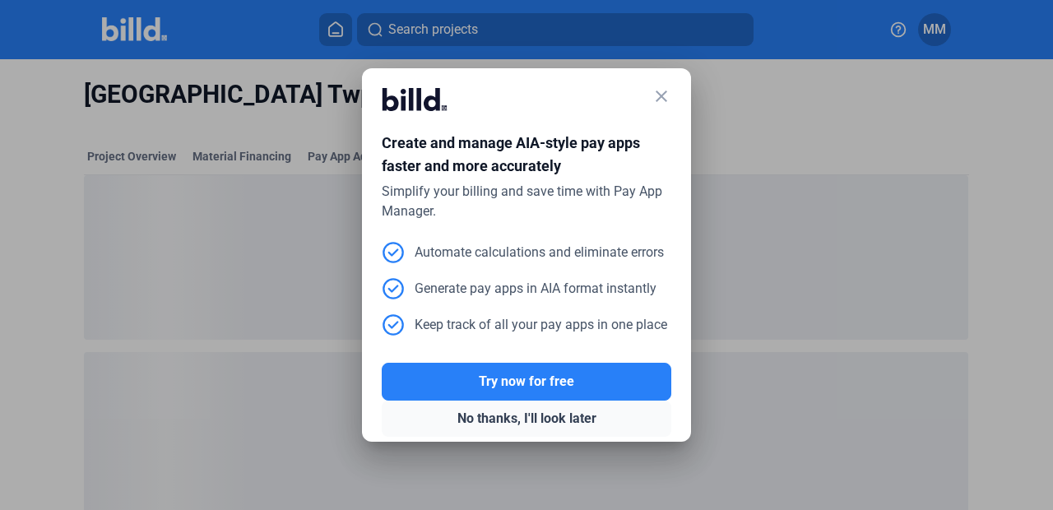
click at [473, 416] on button "No thanks, I'll look later" at bounding box center [527, 419] width 290 height 36
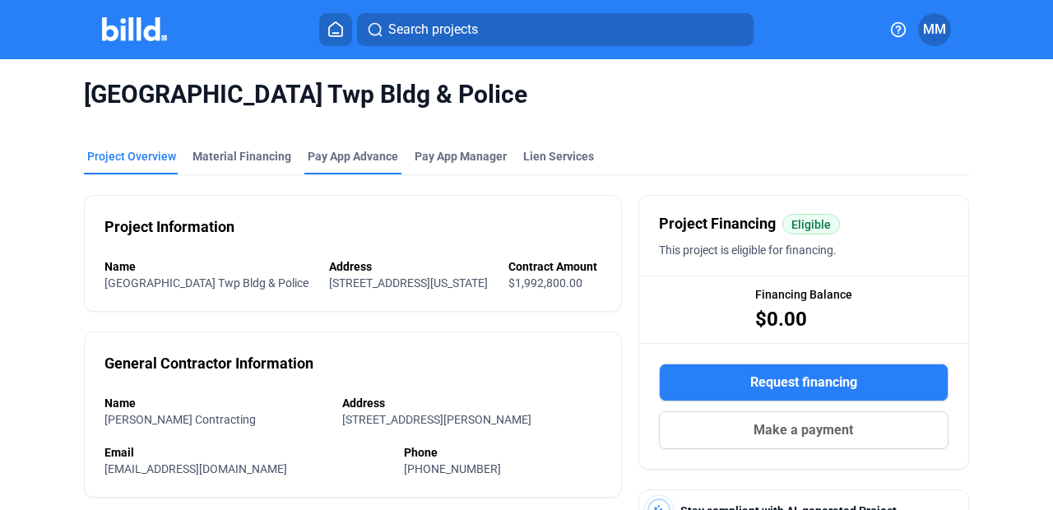
click at [358, 158] on div "Pay App Advance" at bounding box center [353, 156] width 91 height 16
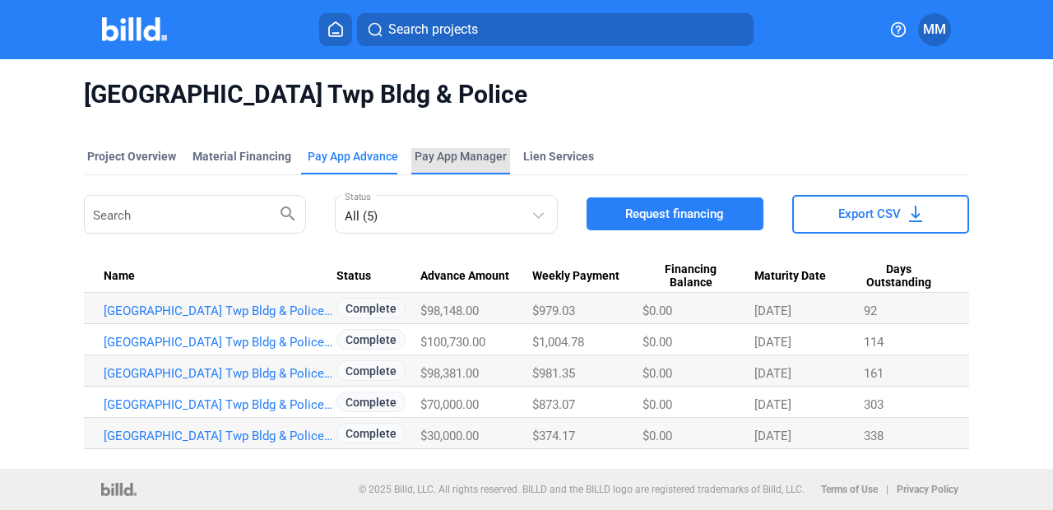
click at [442, 152] on span "Pay App Manager" at bounding box center [461, 156] width 92 height 16
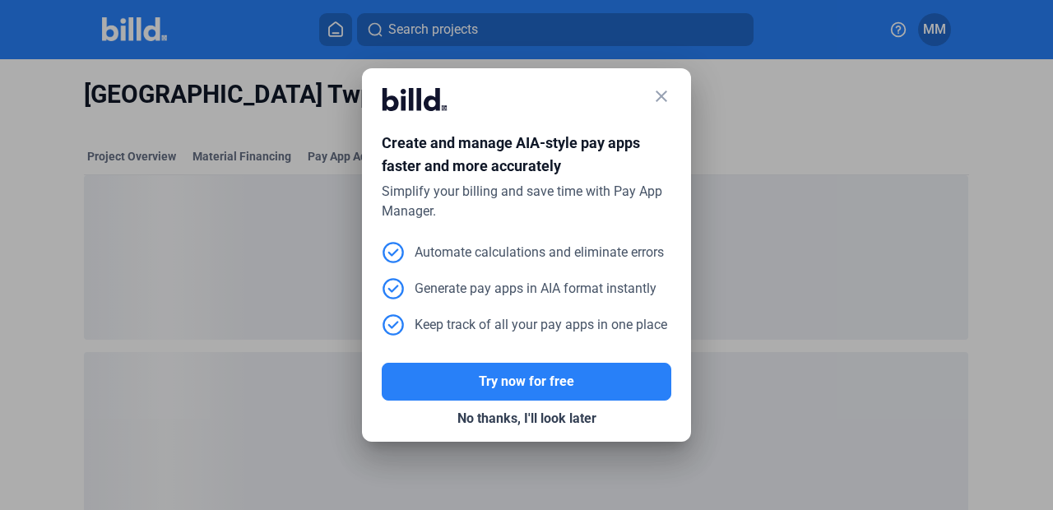
click at [664, 91] on mat-icon "close" at bounding box center [662, 96] width 20 height 20
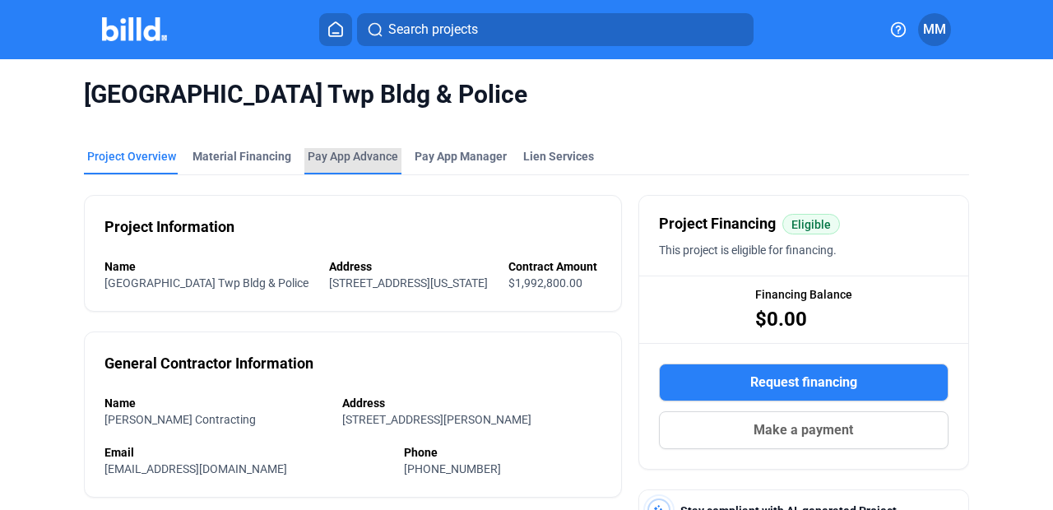
click at [332, 159] on div "Pay App Advance" at bounding box center [353, 156] width 91 height 16
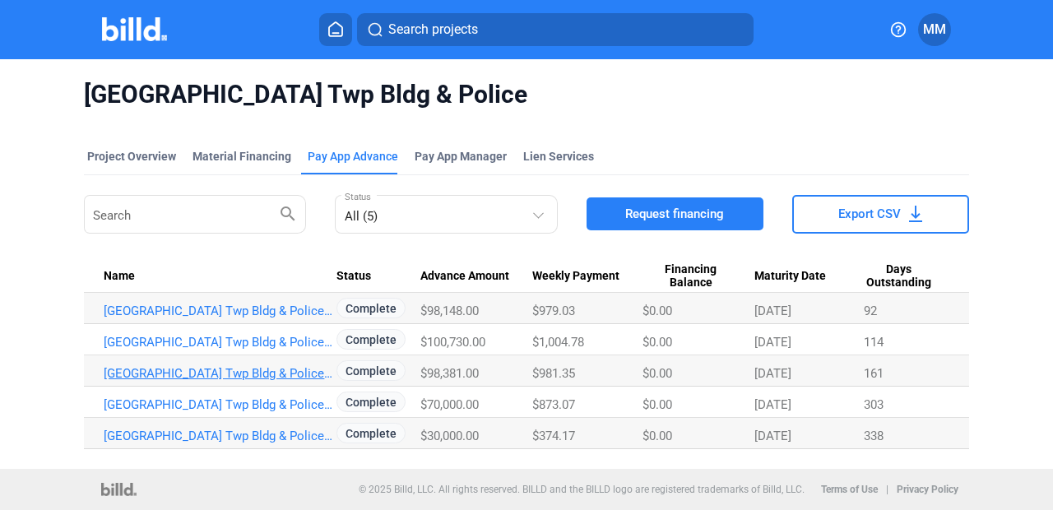
click at [321, 370] on link "[GEOGRAPHIC_DATA] Twp Bldg & Police_PA_MAR" at bounding box center [220, 373] width 233 height 15
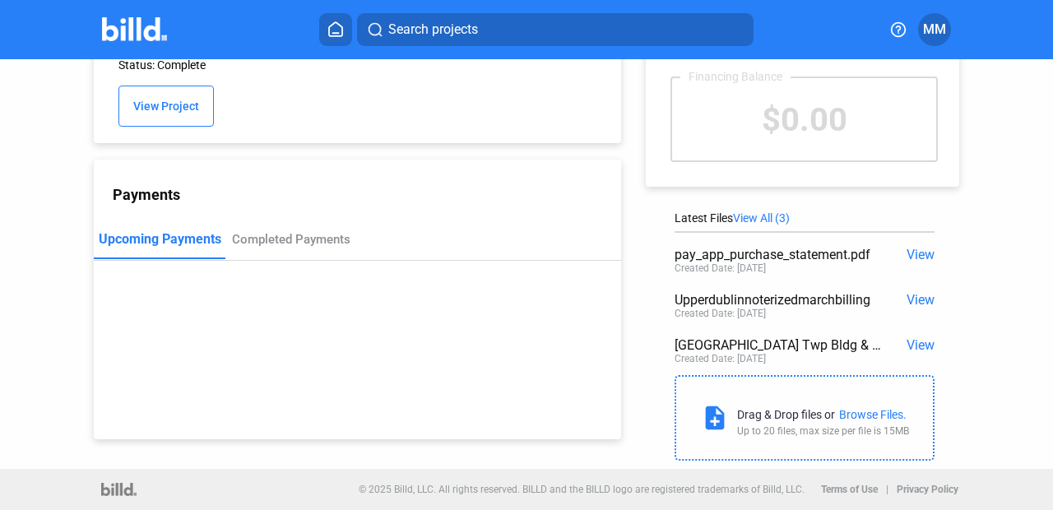
scroll to position [90, 0]
click at [910, 295] on span "View" at bounding box center [921, 300] width 28 height 16
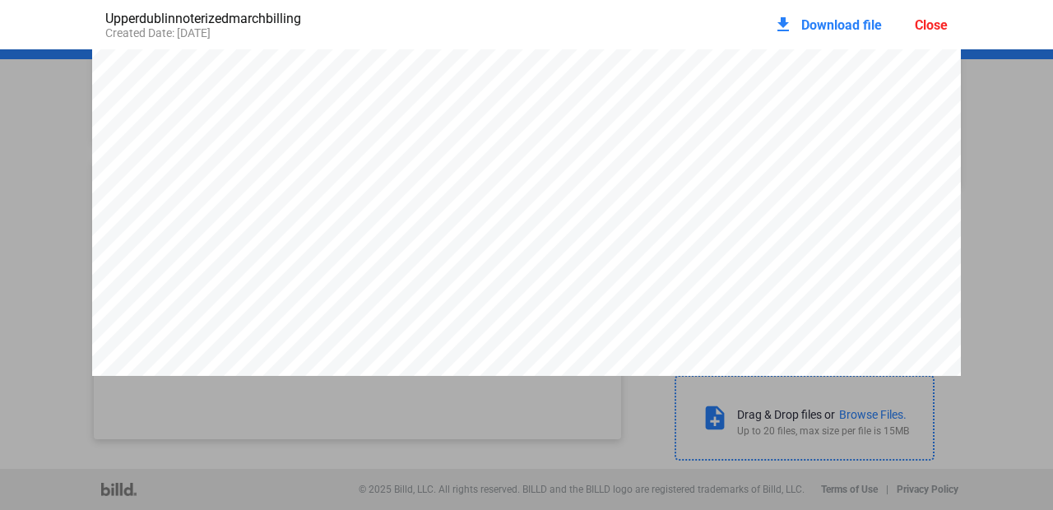
scroll to position [1919, 0]
click at [932, 17] on div "Close" at bounding box center [931, 25] width 33 height 16
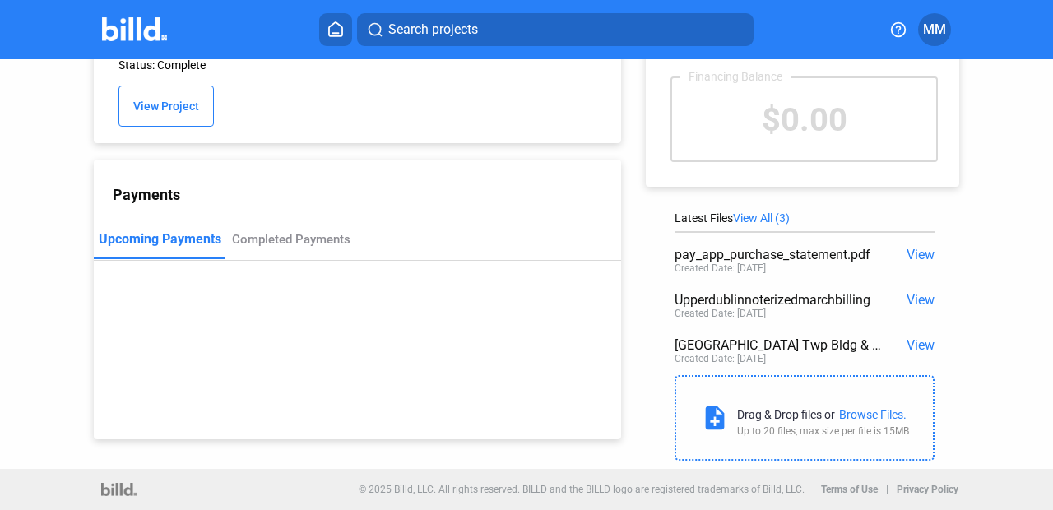
click at [914, 253] on span "View" at bounding box center [921, 255] width 28 height 16
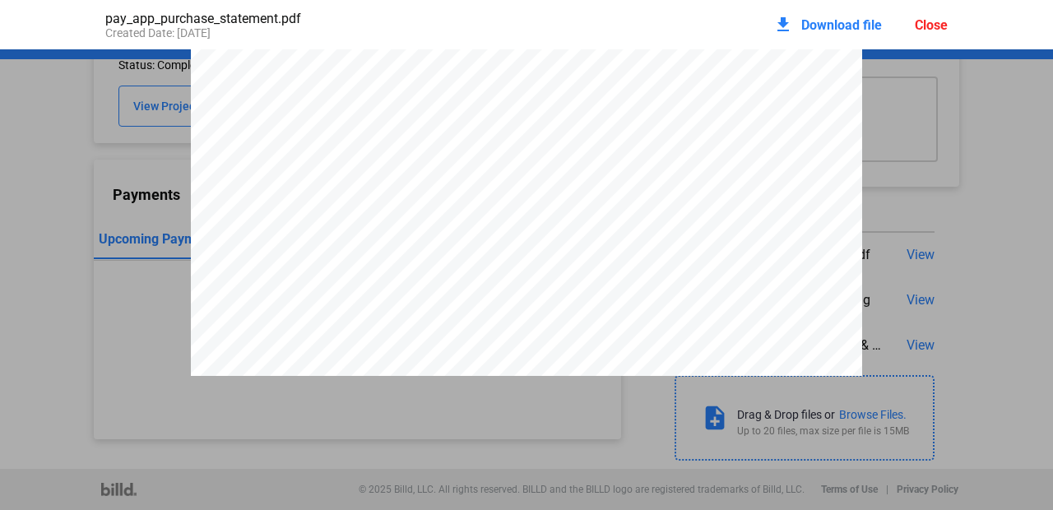
scroll to position [4755, 0]
click at [927, 18] on div "Close" at bounding box center [931, 25] width 33 height 16
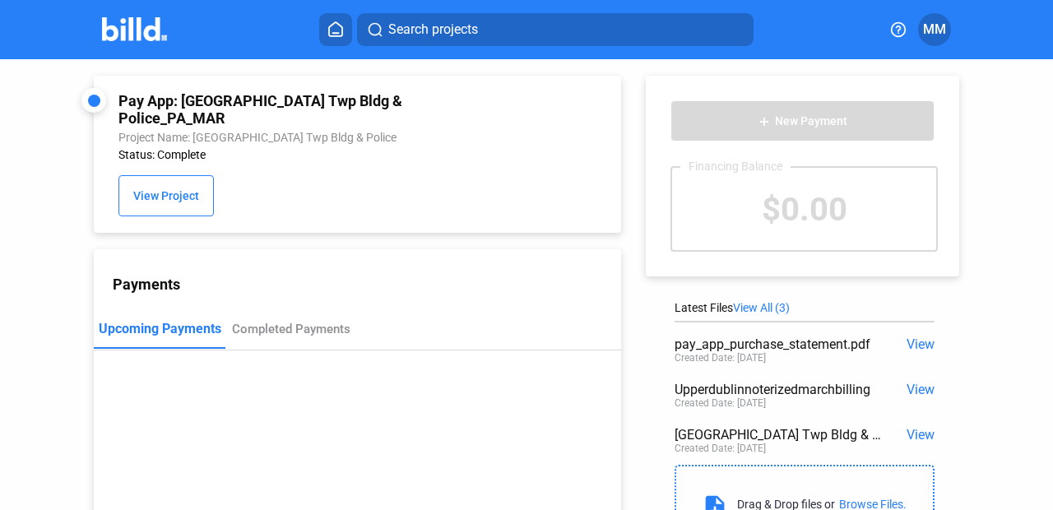
scroll to position [0, 0]
click at [167, 188] on button "View Project" at bounding box center [166, 195] width 95 height 41
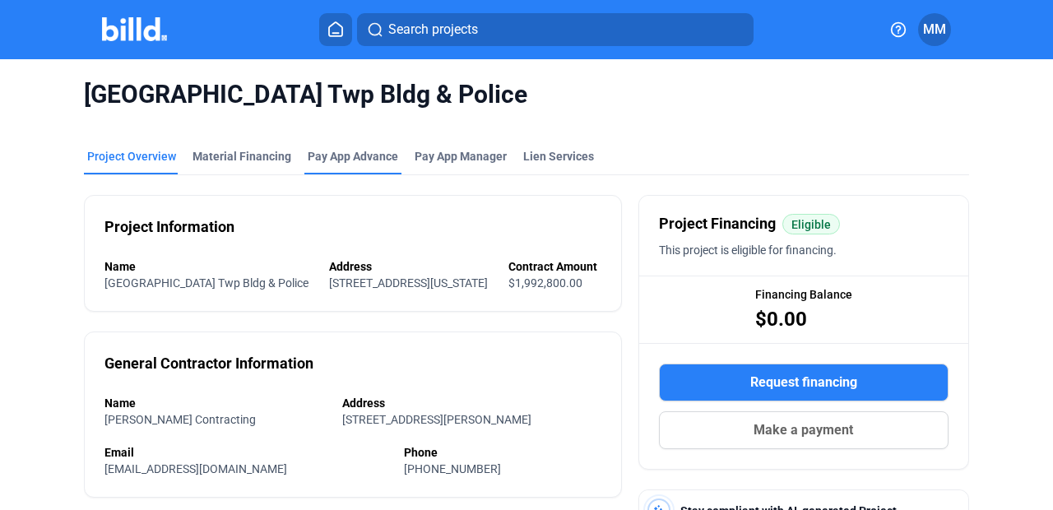
click at [365, 163] on div "Pay App Advance" at bounding box center [353, 156] width 91 height 16
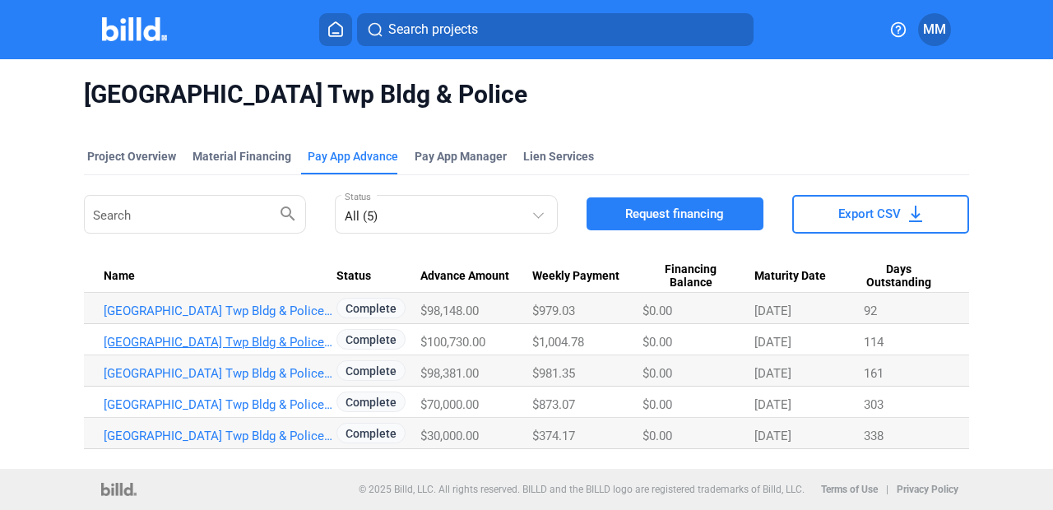
click at [296, 341] on link "[GEOGRAPHIC_DATA] Twp Bldg & Police_PA_APR" at bounding box center [220, 342] width 233 height 15
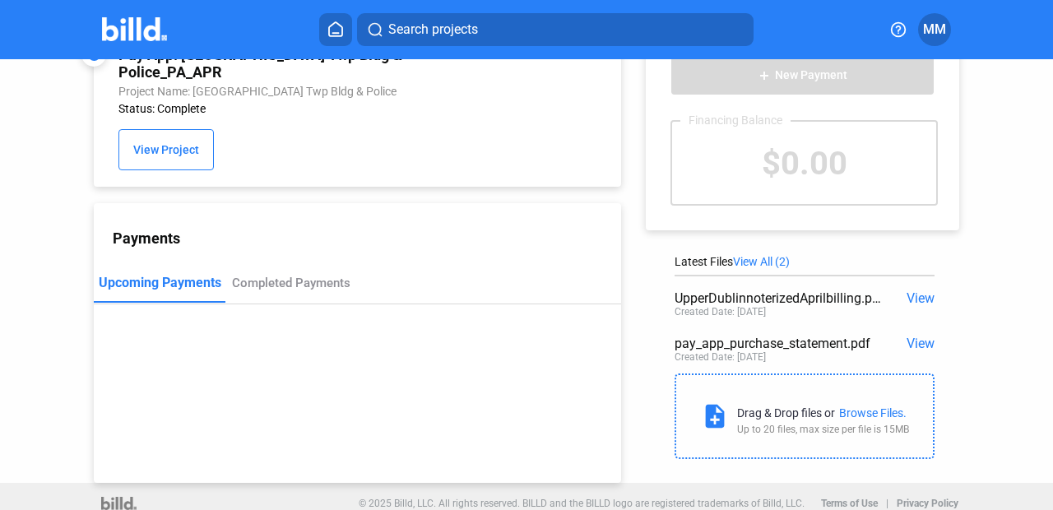
scroll to position [44, 0]
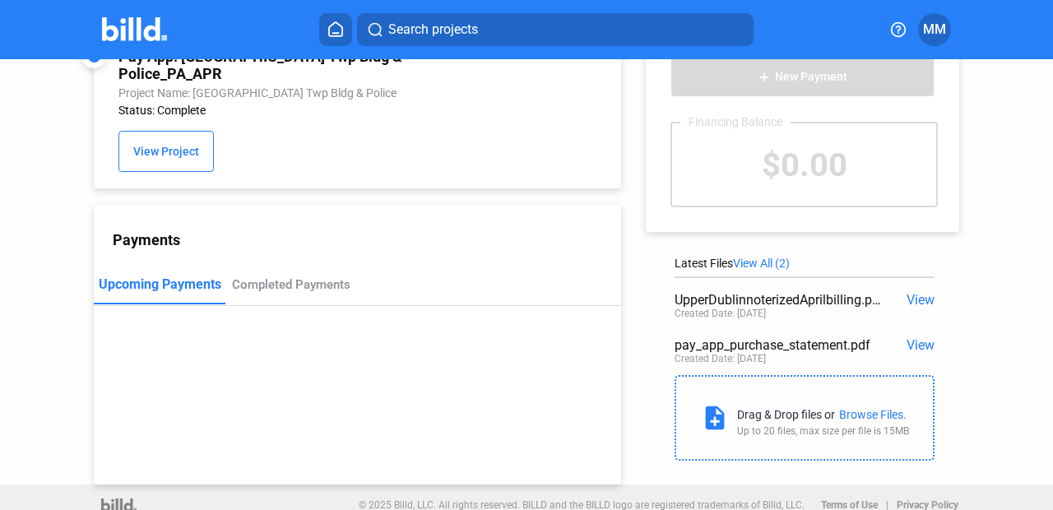
click at [910, 346] on span "View" at bounding box center [921, 345] width 28 height 16
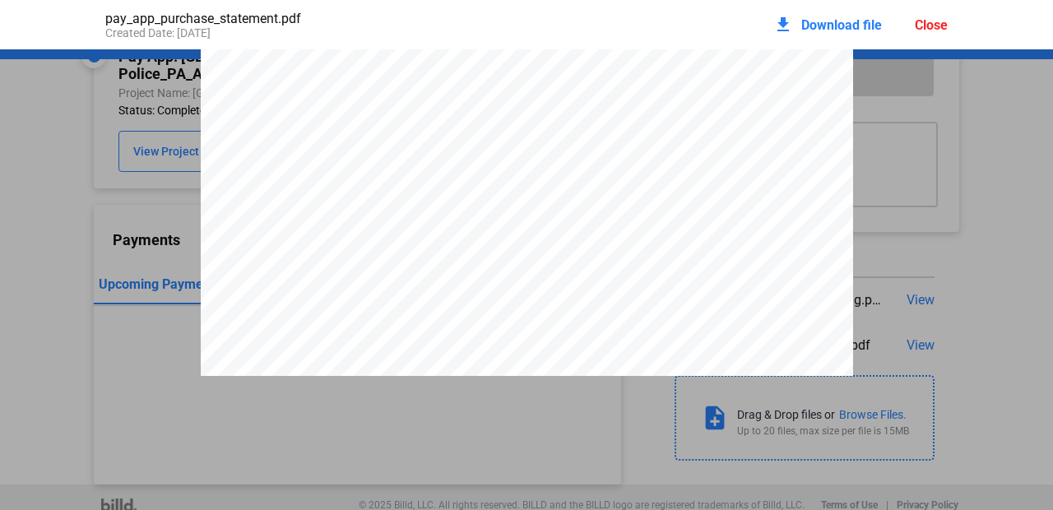
scroll to position [352, 0]
click at [937, 18] on div "Close" at bounding box center [931, 25] width 33 height 16
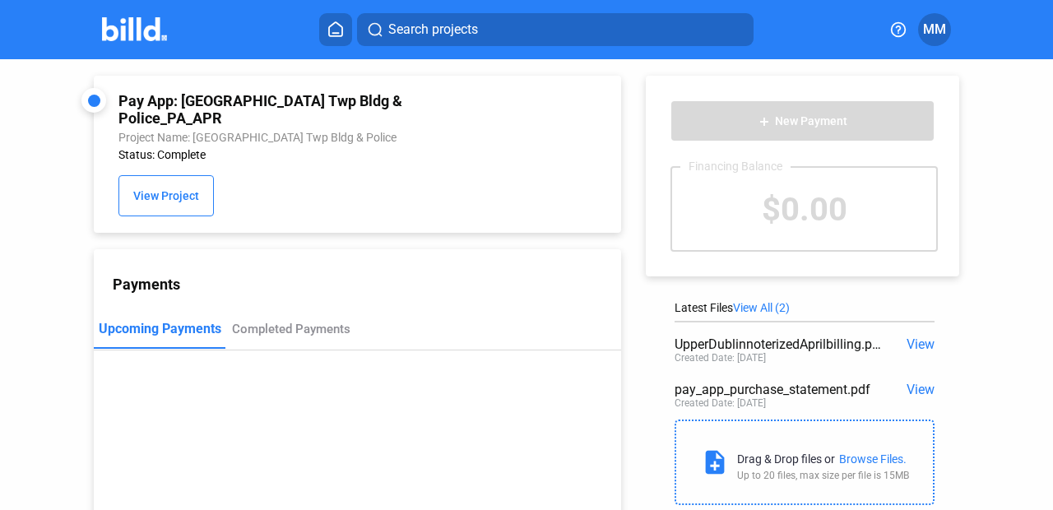
scroll to position [0, 0]
